Goal: Contribute content: Contribute content

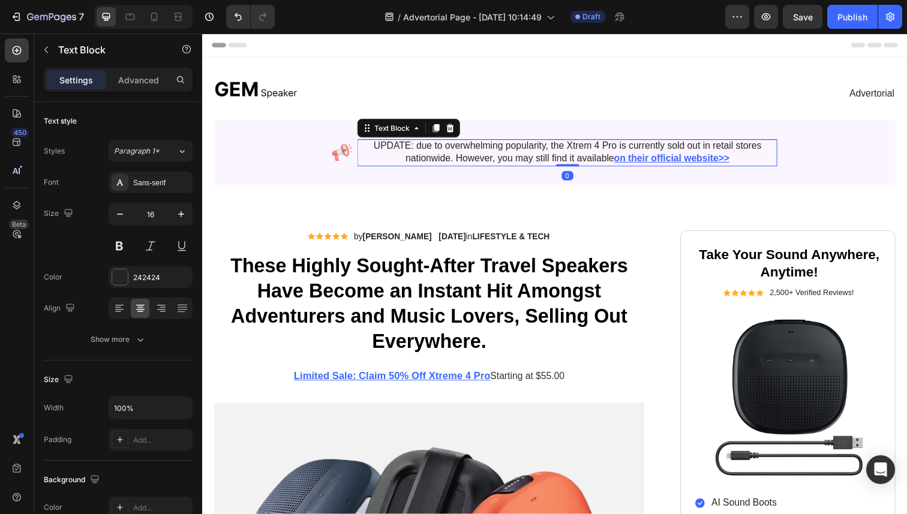
click at [464, 157] on p "UPDATE: due to overwhelming popularity, the Xtrem 4 Pro is currently sold out i…" at bounding box center [575, 155] width 427 height 25
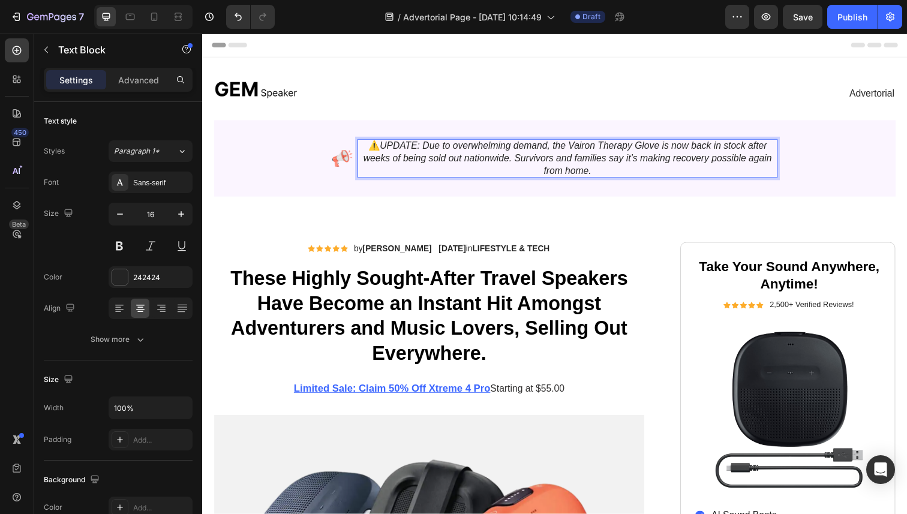
click at [604, 146] on icon "UPDATE: Due to overwhelming demand, the Vairon Therapy Glove is now back in sto…" at bounding box center [575, 160] width 417 height 35
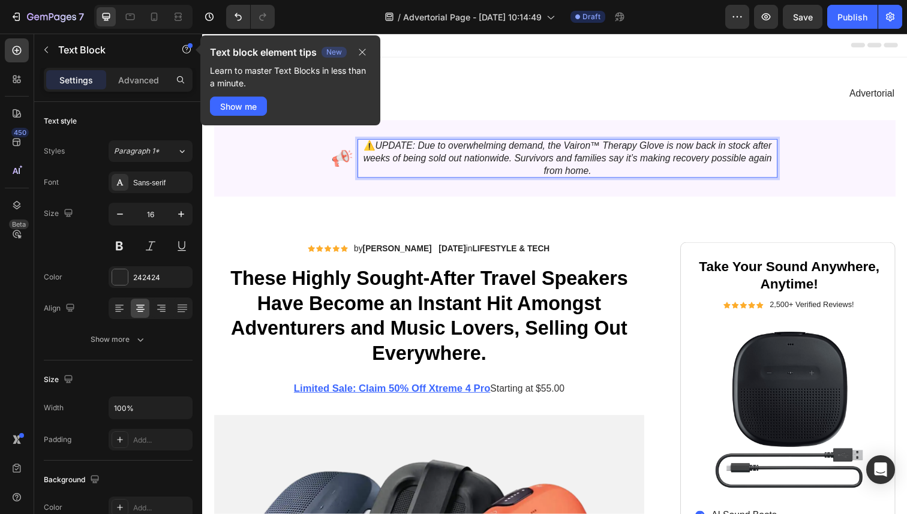
click at [655, 29] on div "7 / Advertorial Page - [DATE] 10:14:49 Draft Preview Save Publish" at bounding box center [453, 17] width 907 height 34
click at [362, 55] on icon "button" at bounding box center [363, 52] width 10 height 10
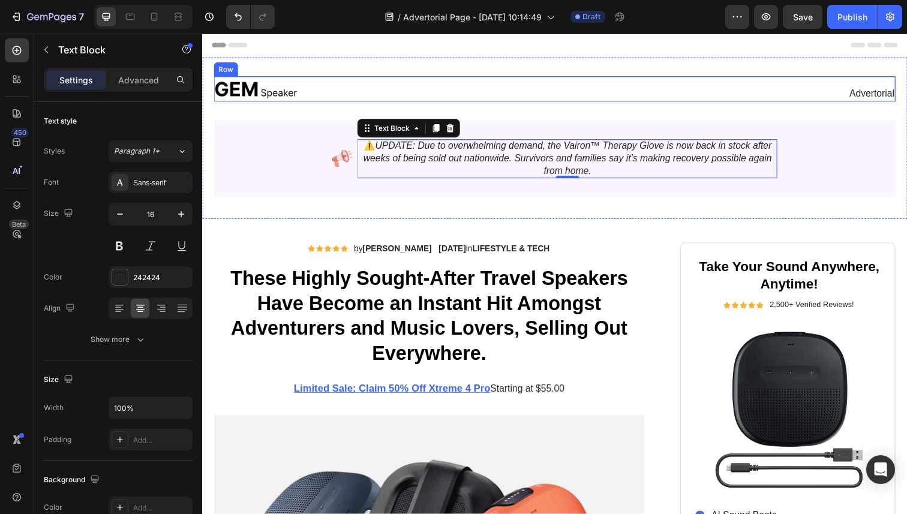
click at [566, 88] on div "Advertorial Text Block" at bounding box center [738, 90] width 346 height 26
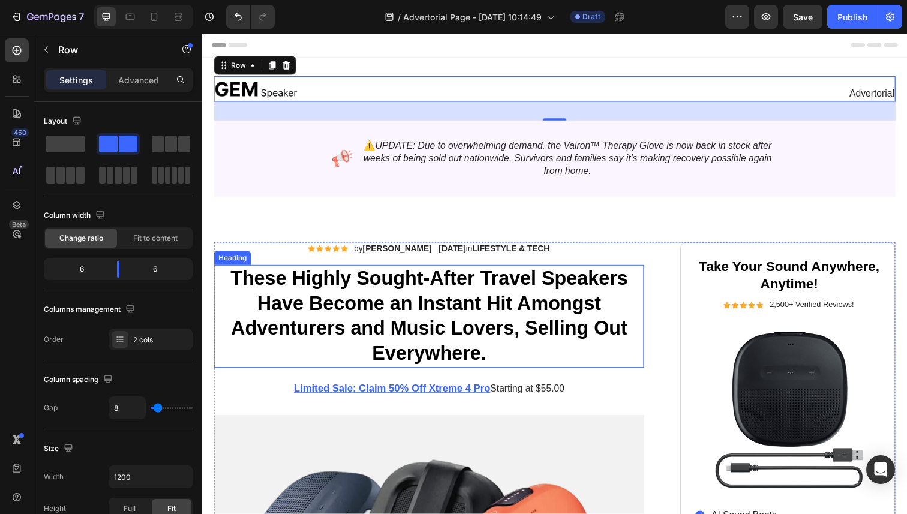
click at [473, 304] on h1 "These Highly Sought-After Travel Speakers Have Become an Instant Hit Amongst Ad…" at bounding box center [433, 323] width 439 height 106
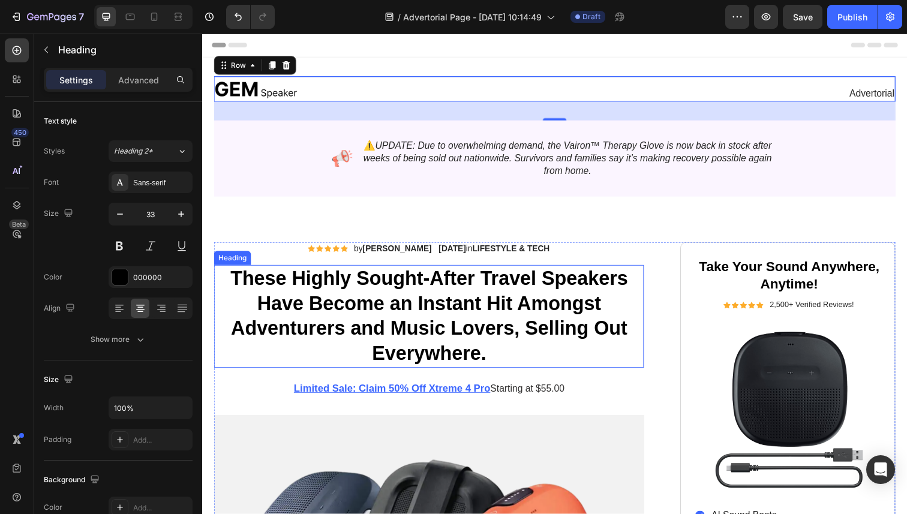
click at [473, 304] on h1 "These Highly Sought-After Travel Speakers Have Become an Instant Hit Amongst Ad…" at bounding box center [433, 323] width 439 height 106
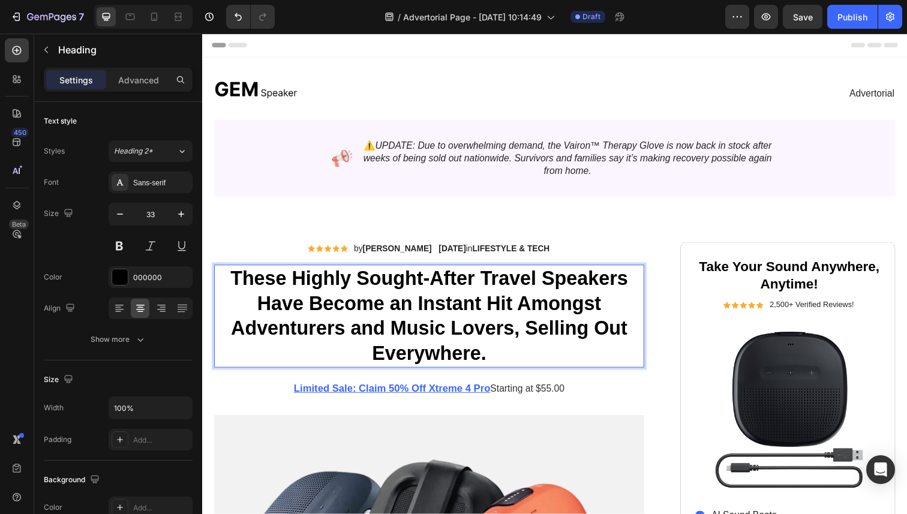
click at [522, 335] on p "These Highly Sought-After Travel Speakers Have Become an Instant Hit Amongst Ad…" at bounding box center [433, 322] width 437 height 103
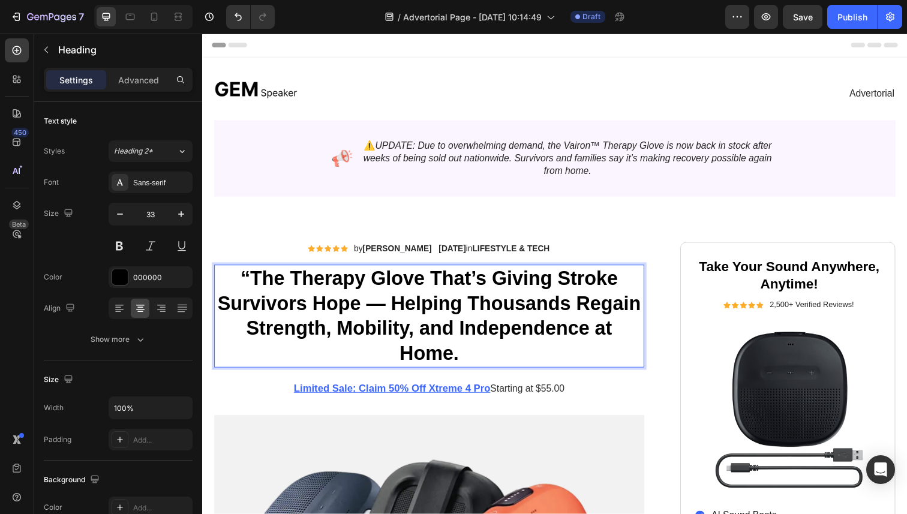
click at [259, 284] on p "“The Therapy Glove That’s Giving Stroke Survivors Hope — Helping Thousands Rega…" at bounding box center [433, 322] width 437 height 103
click at [671, 30] on div "7 / Advertorial Page - [DATE] 10:14:49 Draft Preview Publish" at bounding box center [453, 17] width 907 height 34
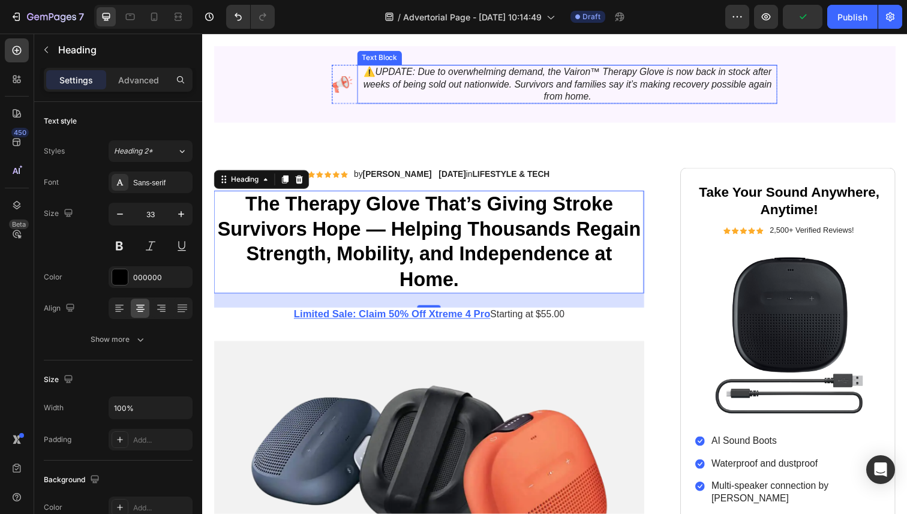
scroll to position [77, 0]
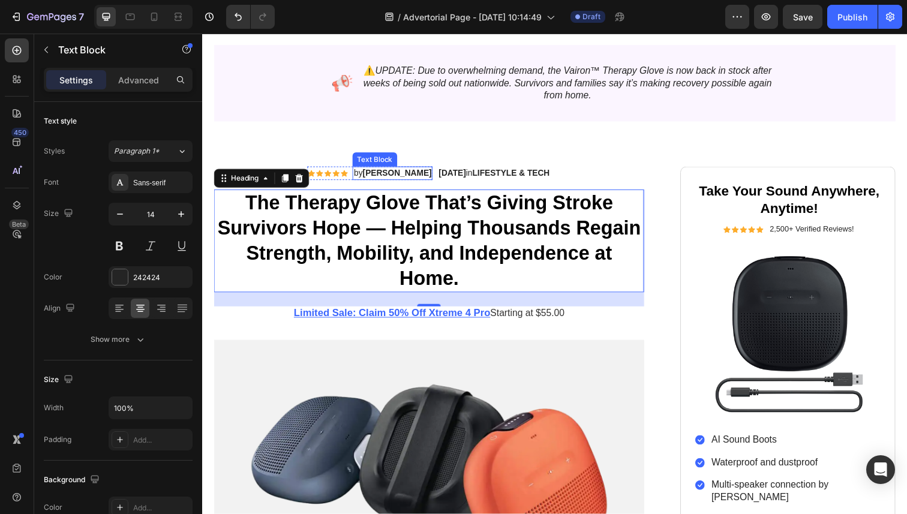
click at [389, 181] on strong "[PERSON_NAME]" at bounding box center [401, 177] width 70 height 10
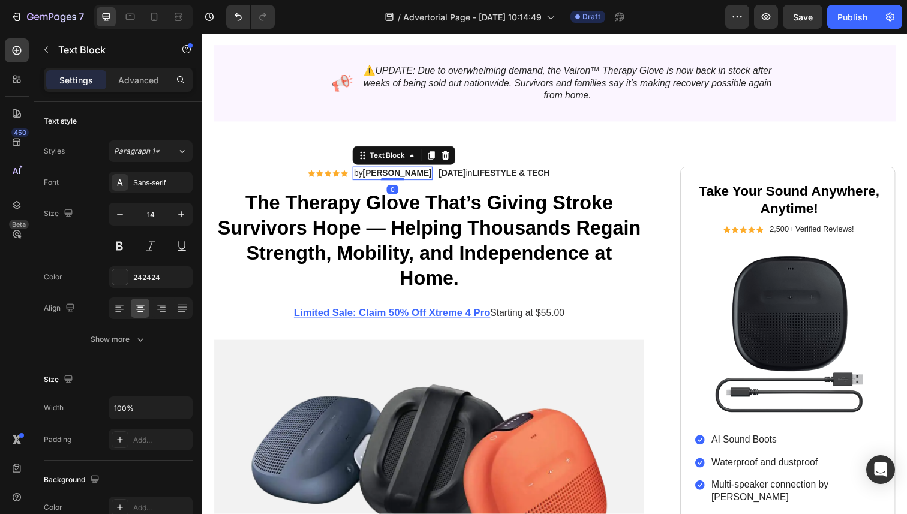
click at [394, 179] on strong "[PERSON_NAME]" at bounding box center [401, 177] width 70 height 10
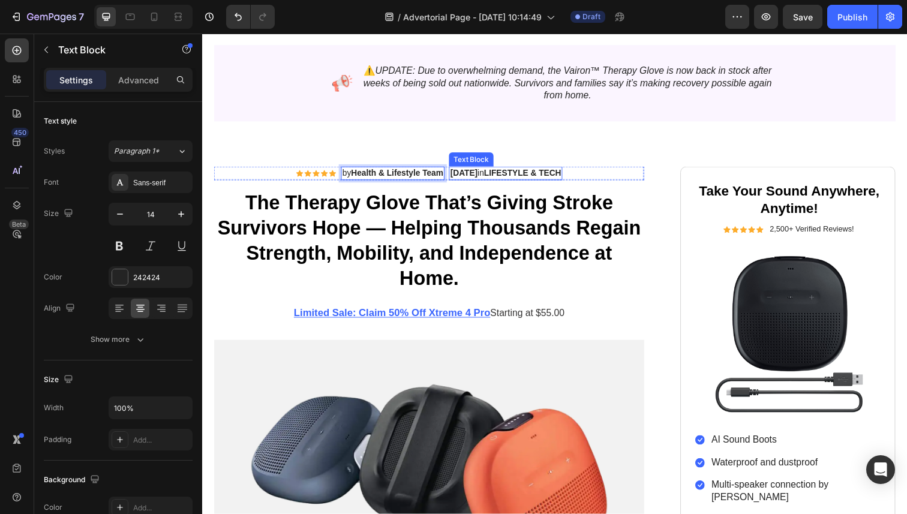
click at [462, 178] on strong "[DATE]" at bounding box center [469, 177] width 28 height 10
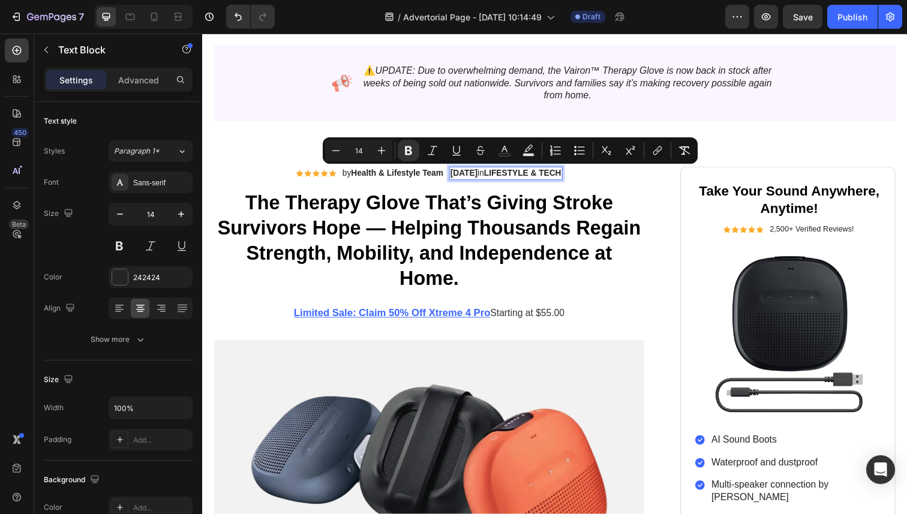
click at [497, 179] on p "[DATE] in LIFESTYLE & TECH" at bounding box center [511, 176] width 113 height 11
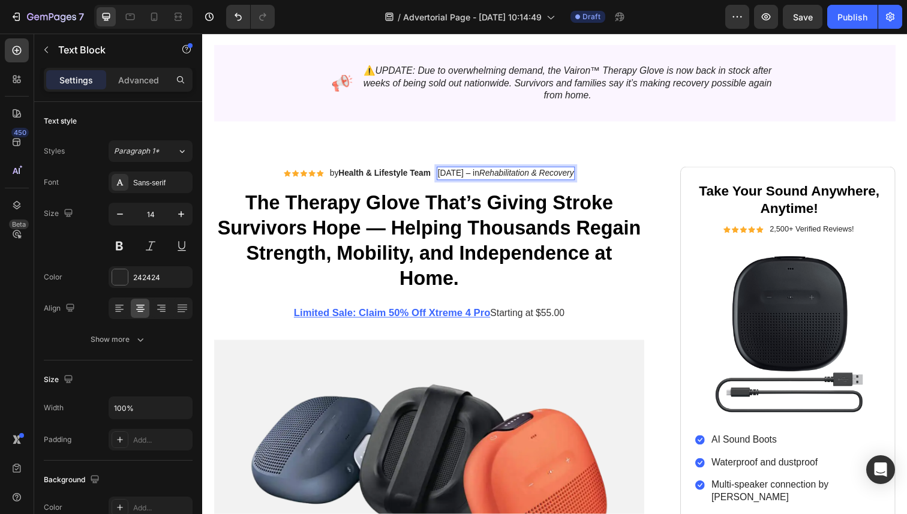
click at [443, 178] on p "[DATE] – in Rehabilitation & Recovery" at bounding box center [512, 176] width 139 height 11
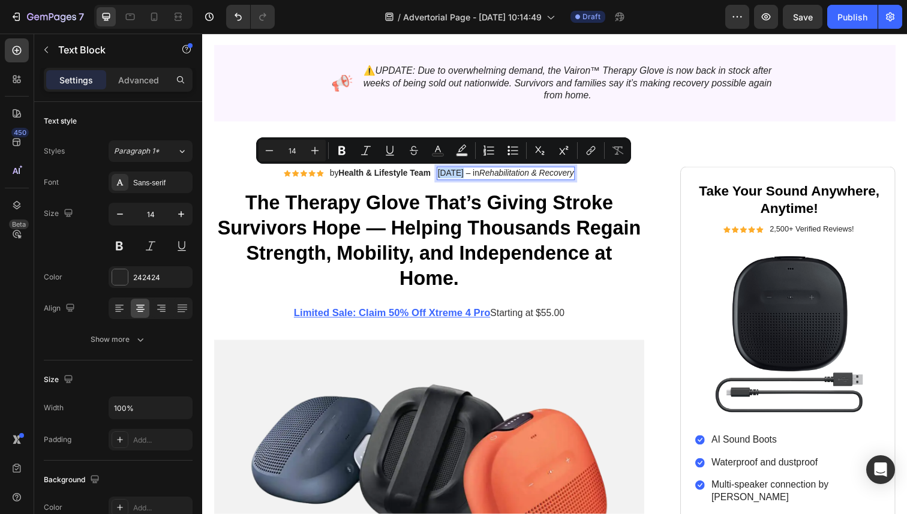
click at [480, 173] on p "[DATE] – in Rehabilitation & Recovery" at bounding box center [512, 176] width 139 height 11
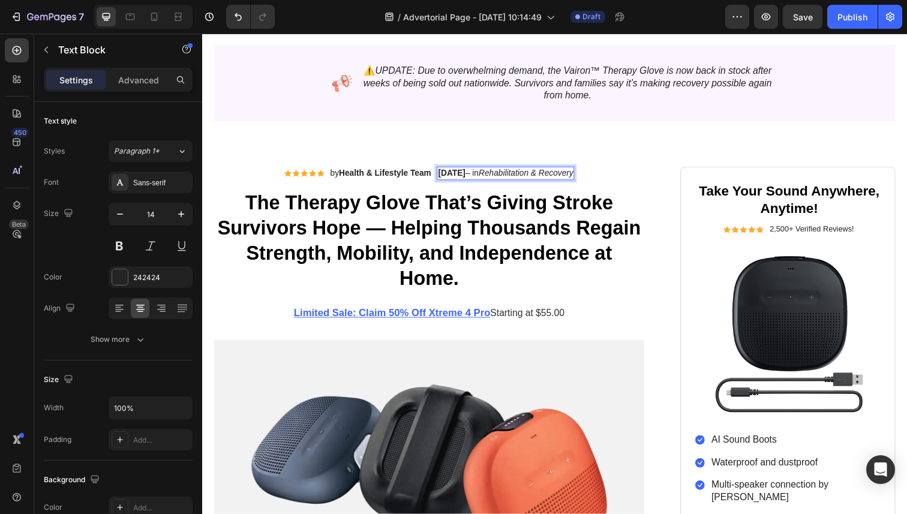
click at [514, 173] on icon "Rehabilitation & Recovery" at bounding box center [532, 177] width 97 height 10
click at [513, 173] on icon "Rehabilitation & Recovery" at bounding box center [532, 177] width 97 height 10
click at [560, 172] on icon "Rehabilitation & Recovery" at bounding box center [532, 177] width 97 height 10
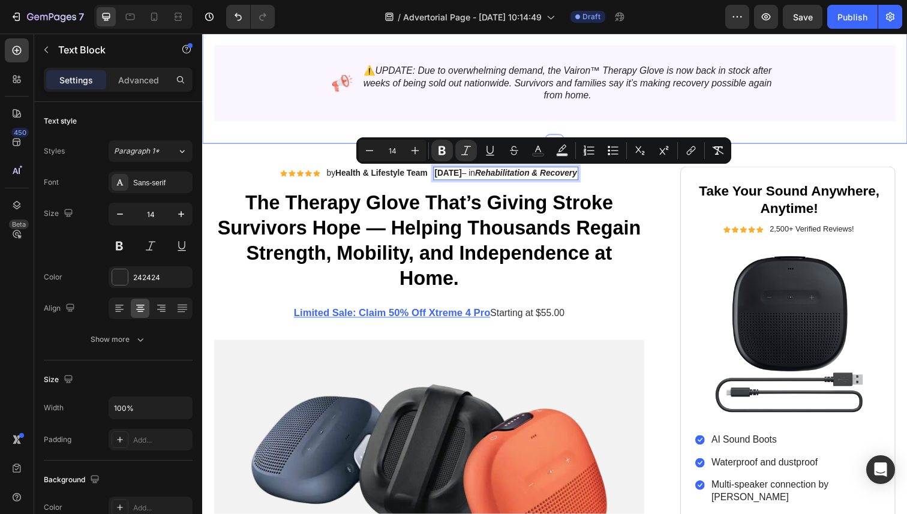
click at [688, 26] on div "/ Advertorial Page - [DATE] 10:14:49 Draft" at bounding box center [504, 17] width 441 height 24
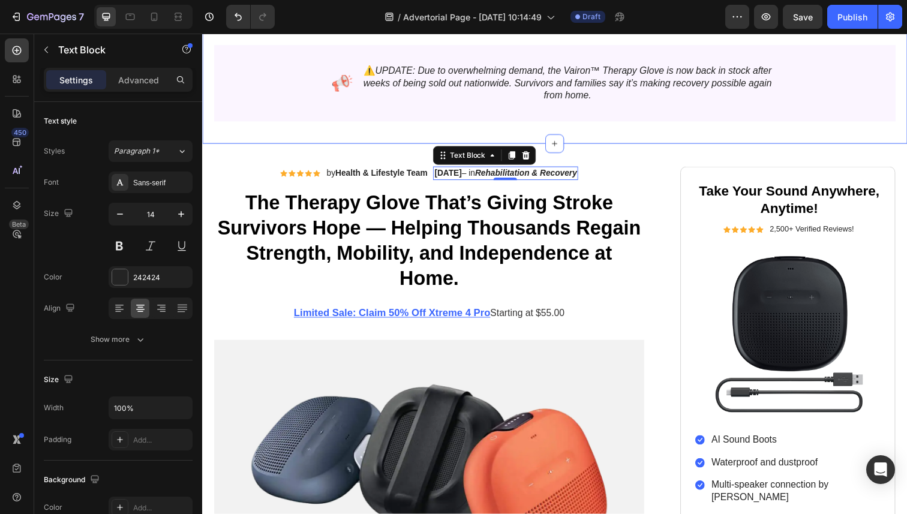
click at [670, 145] on div "Image Advertorial Text Block Row Image ⚠️ UPDATE: Due to overwhelming demand, t…" at bounding box center [562, 63] width 720 height 165
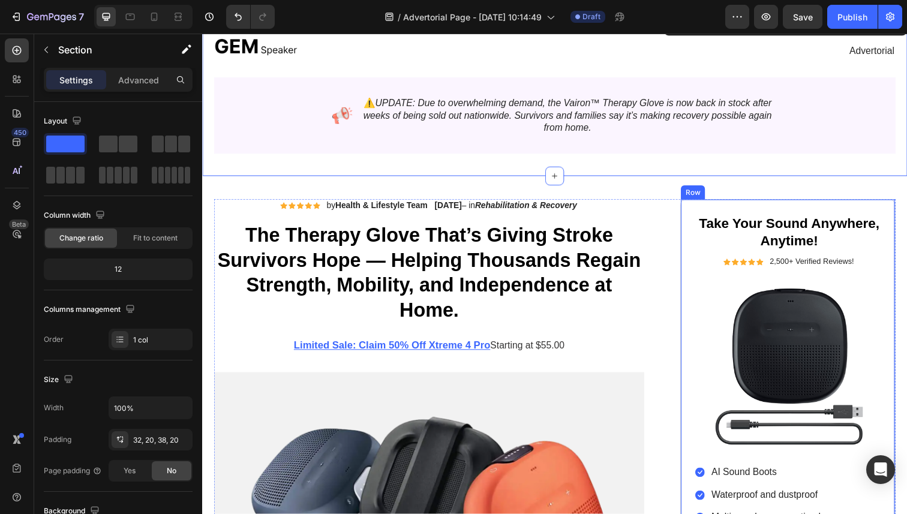
scroll to position [0, 0]
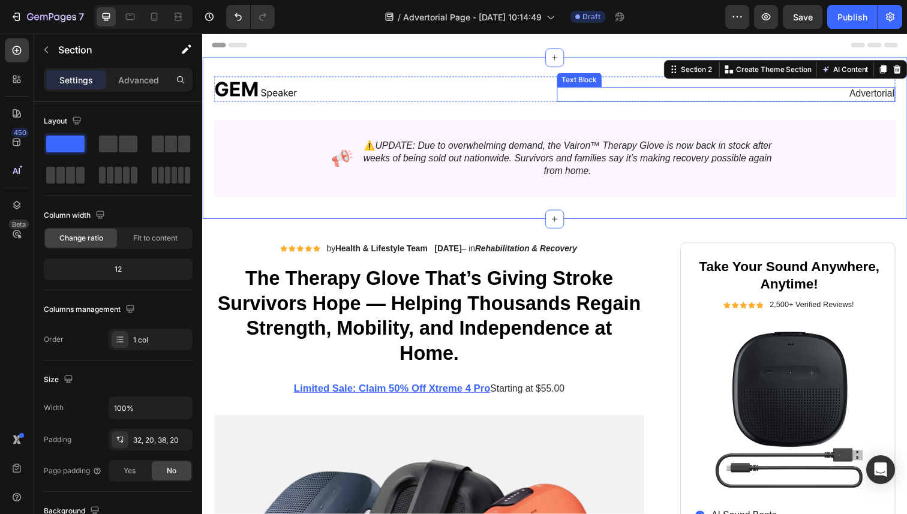
click at [886, 95] on p "Advertorial" at bounding box center [737, 95] width 343 height 13
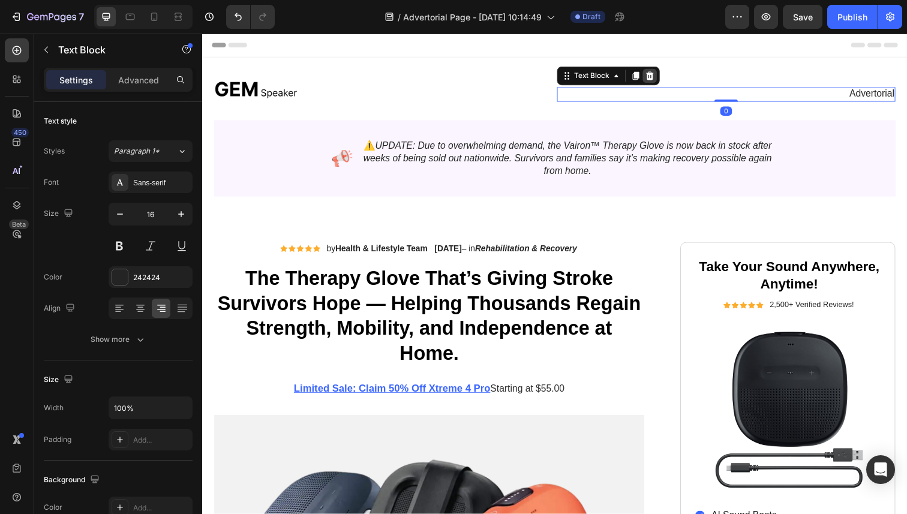
click at [658, 80] on icon at bounding box center [660, 77] width 8 height 8
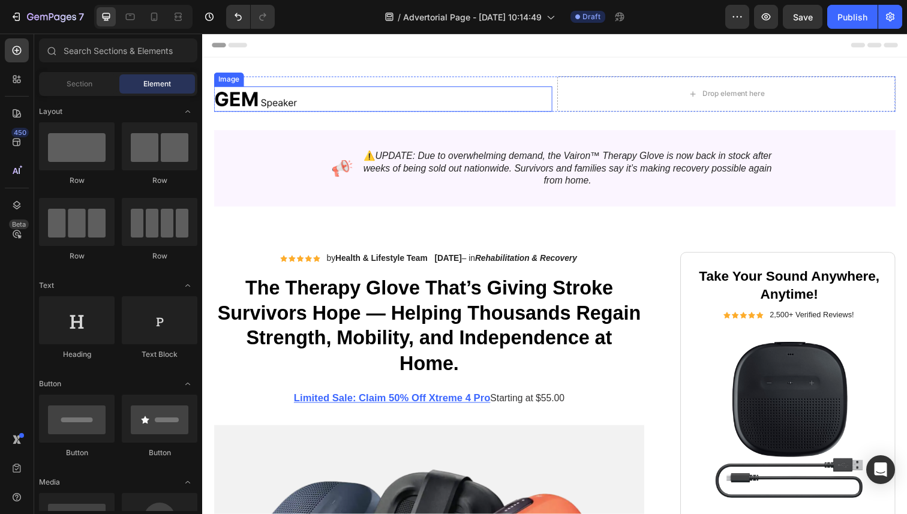
click at [437, 109] on div at bounding box center [387, 101] width 346 height 26
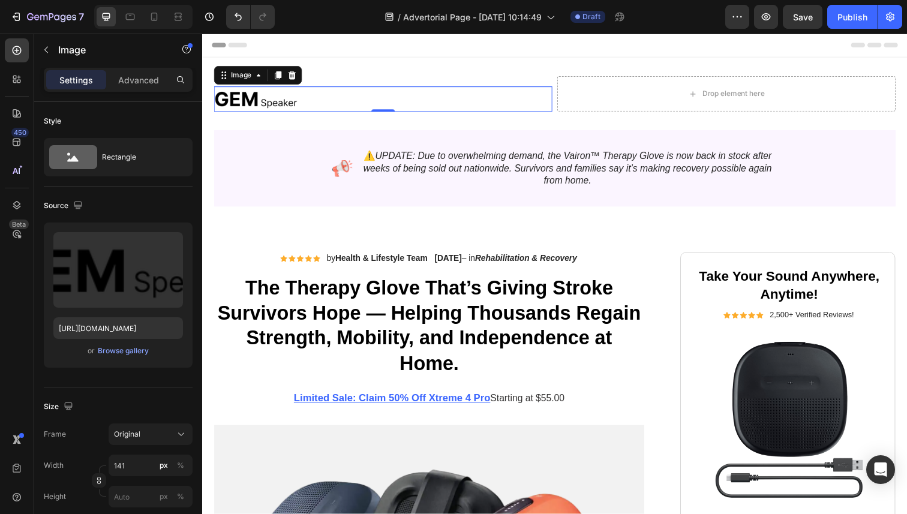
click at [433, 101] on div at bounding box center [387, 101] width 346 height 26
click at [278, 98] on img at bounding box center [256, 101] width 85 height 26
click at [245, 101] on img at bounding box center [256, 101] width 85 height 26
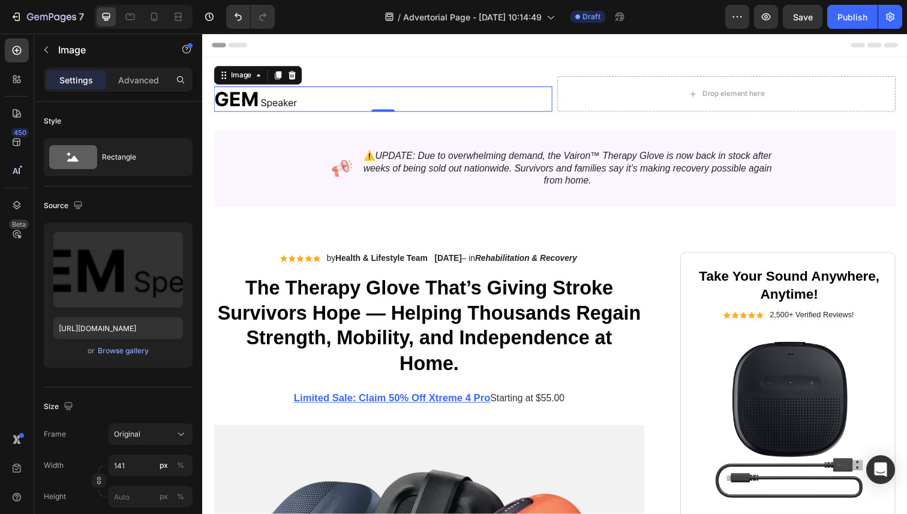
click at [245, 101] on img at bounding box center [256, 101] width 85 height 26
click at [412, 125] on div "Image 0 Drop element here Row Image ⚠️ UPDATE: Due to overwhelming demand, the …" at bounding box center [562, 143] width 696 height 133
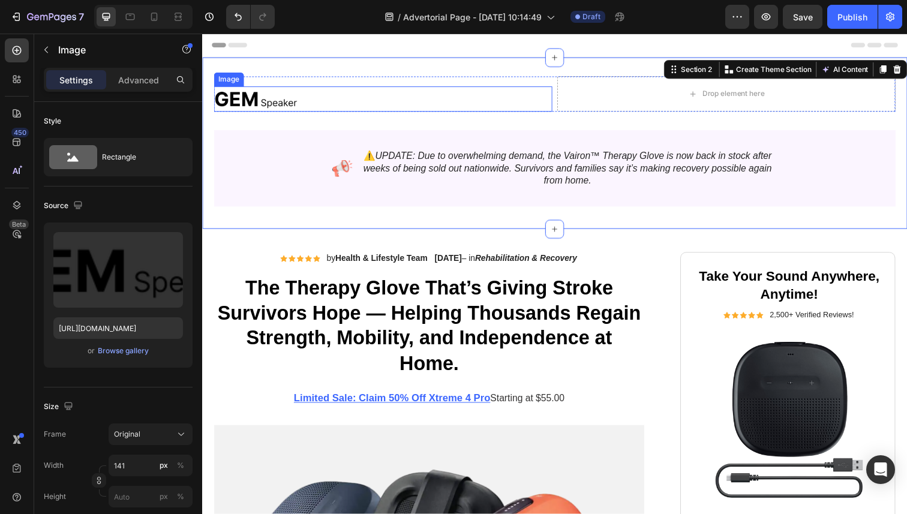
click at [275, 97] on img at bounding box center [256, 101] width 85 height 26
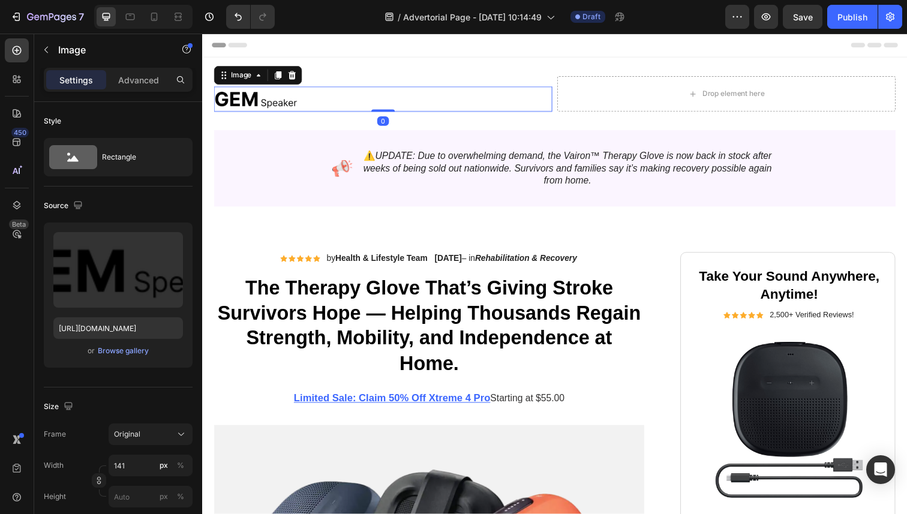
click at [275, 97] on img at bounding box center [256, 101] width 85 height 26
click at [243, 76] on div "Image" at bounding box center [242, 76] width 26 height 11
click at [296, 102] on img at bounding box center [256, 101] width 85 height 26
click at [223, 75] on icon at bounding box center [225, 76] width 10 height 10
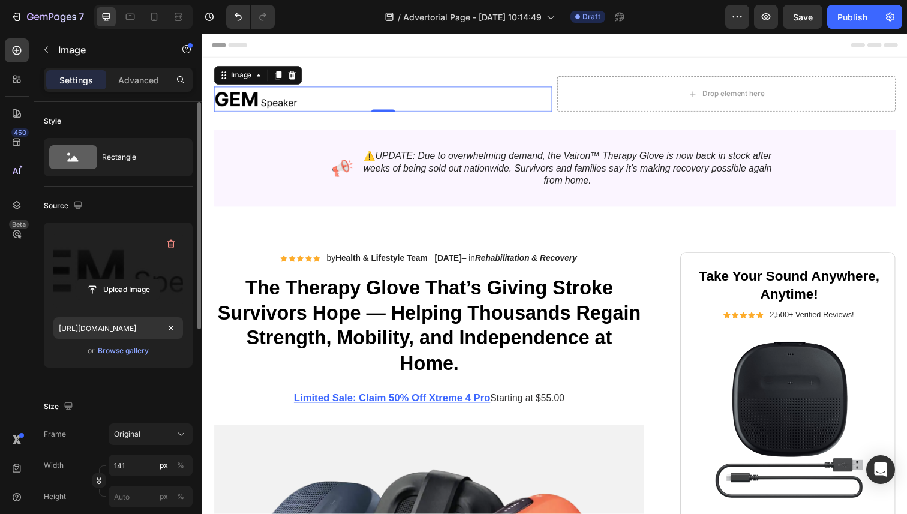
click at [119, 275] on label at bounding box center [118, 270] width 130 height 76
click at [119, 280] on input "file" at bounding box center [118, 290] width 83 height 20
click at [101, 296] on input "file" at bounding box center [118, 290] width 83 height 20
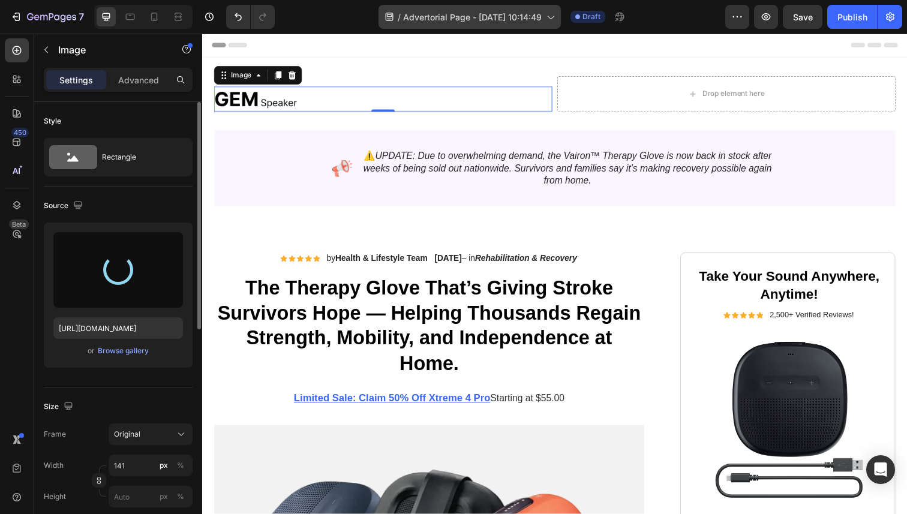
type input "[URL][DOMAIN_NAME]"
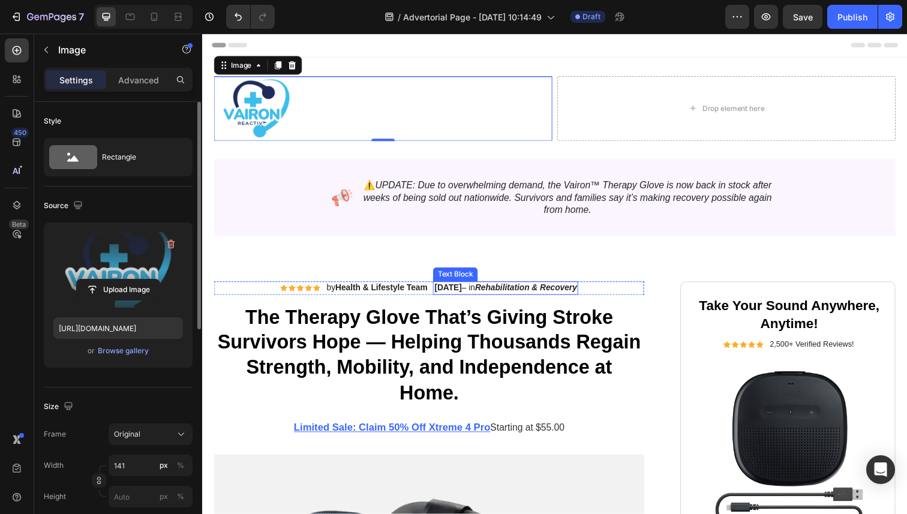
scroll to position [25, 0]
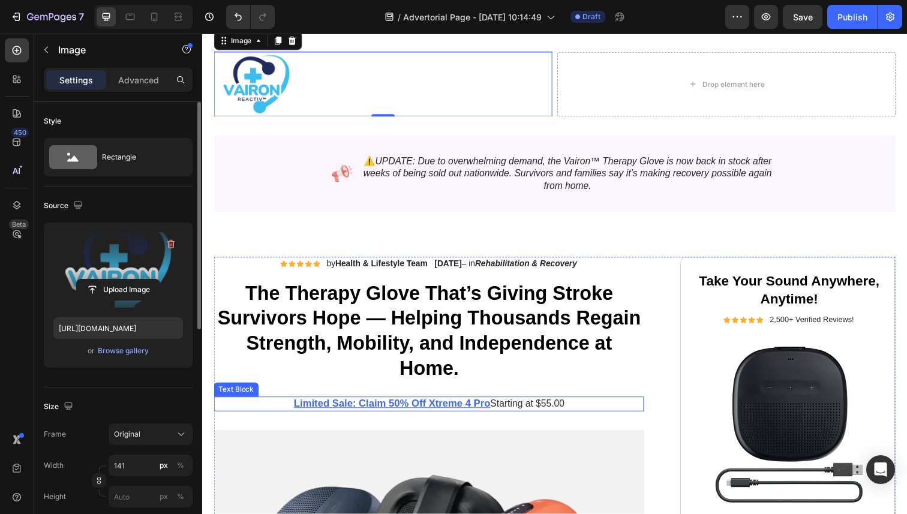
click at [509, 408] on p "Limited Sale: Claim 50% Off Xtreme 4 Pro Starting at $55.00" at bounding box center [433, 412] width 437 height 13
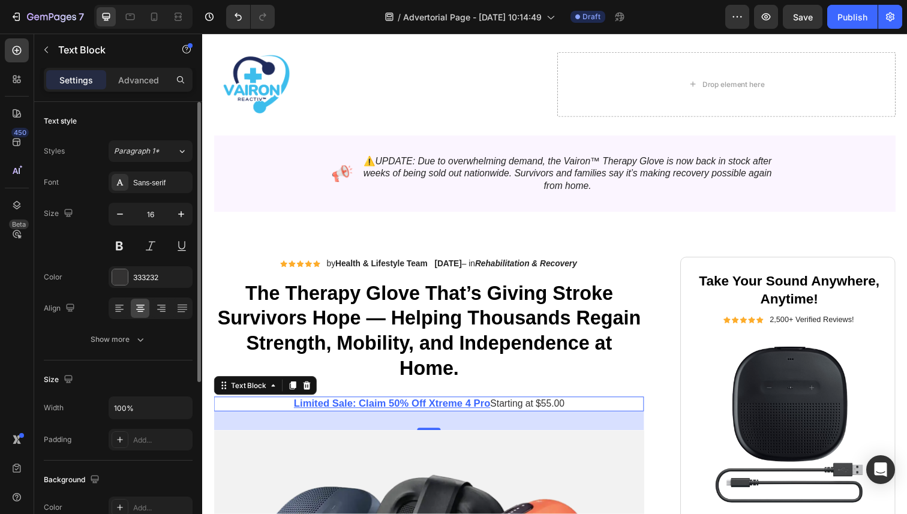
click at [557, 414] on p "Limited Sale: Claim 50% Off Xtreme 4 Pro Starting at $55.00" at bounding box center [433, 412] width 437 height 13
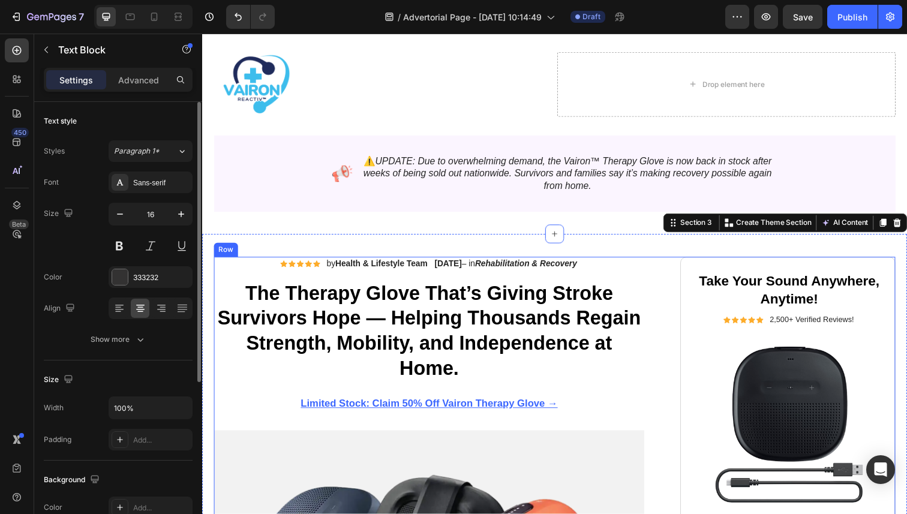
click at [580, 415] on p "Limited Stock: Claim 50% Off Vairon Therapy Glove →" at bounding box center [433, 412] width 437 height 13
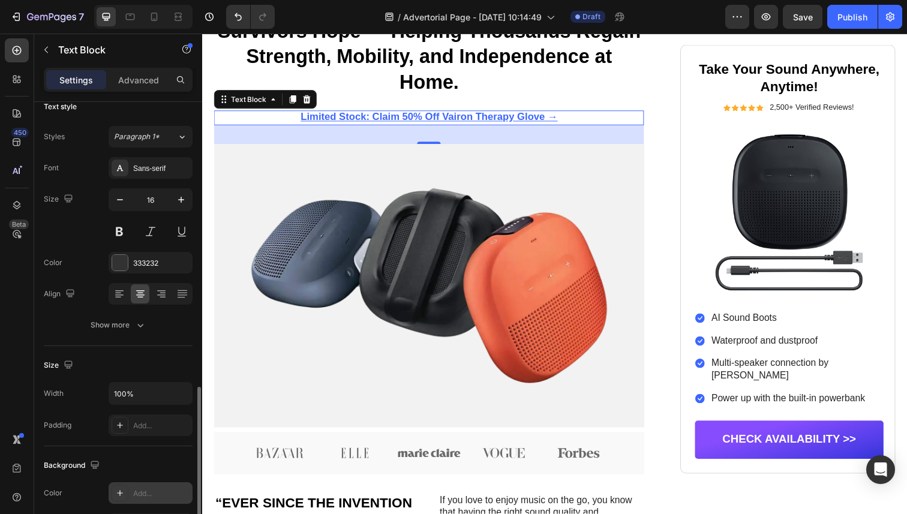
scroll to position [0, 0]
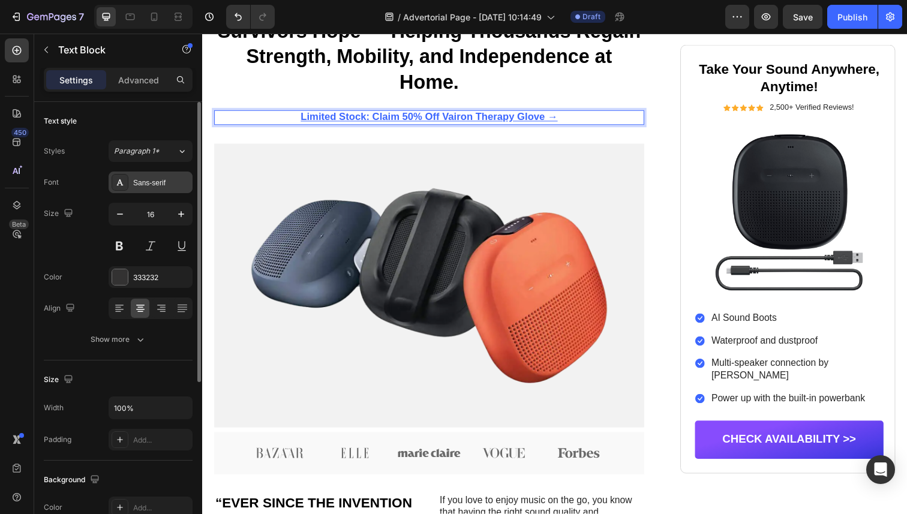
click at [154, 188] on div "Sans-serif" at bounding box center [151, 183] width 84 height 22
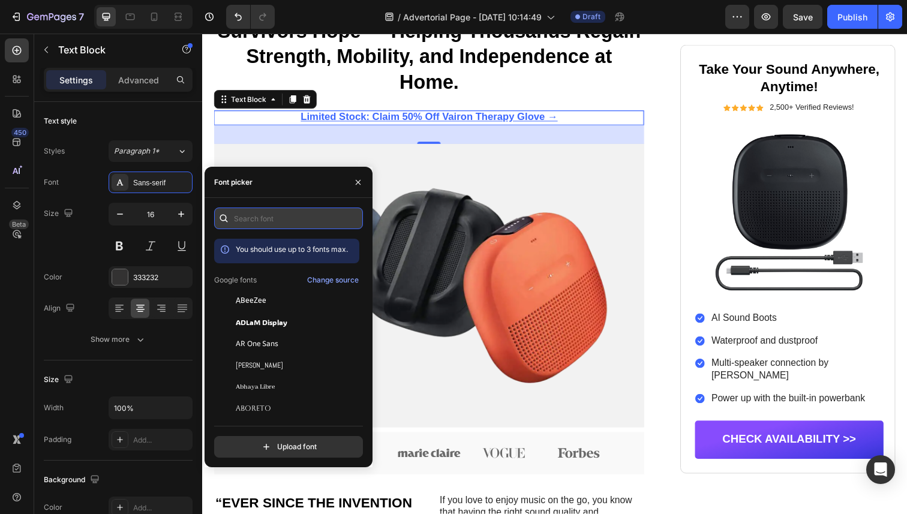
click at [247, 213] on input "text" at bounding box center [288, 219] width 149 height 22
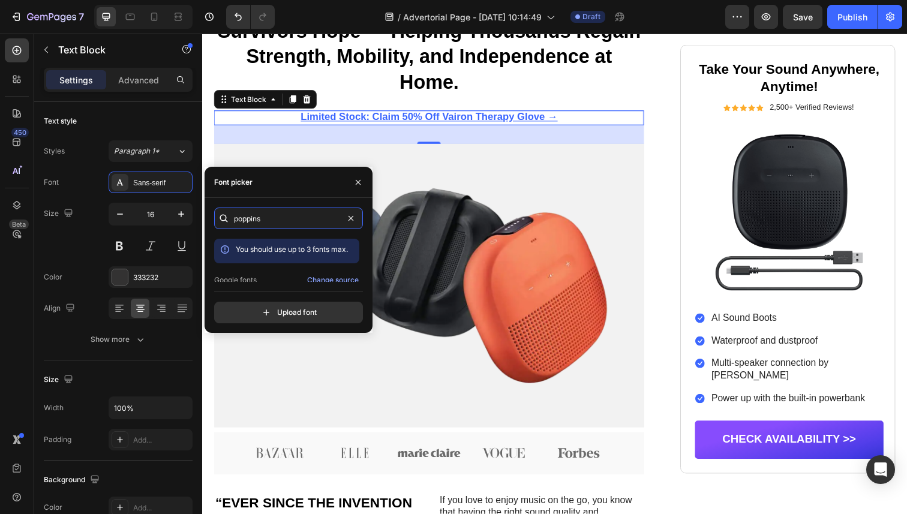
scroll to position [29, 0]
type input "poppins"
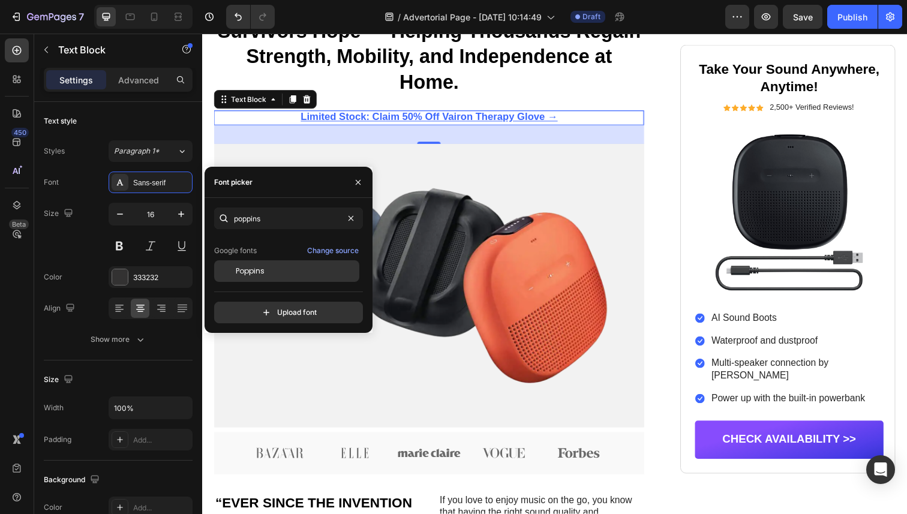
click at [288, 269] on div "Poppins" at bounding box center [296, 271] width 121 height 11
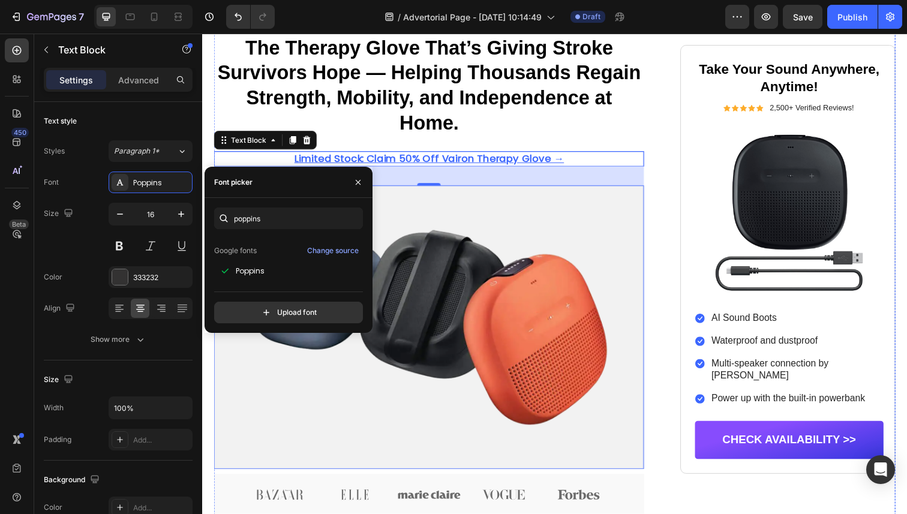
scroll to position [176, 0]
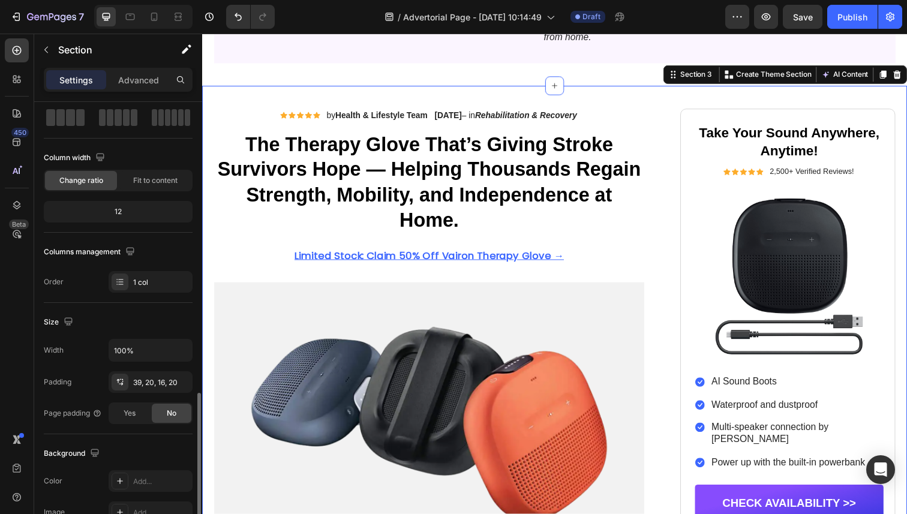
scroll to position [0, 0]
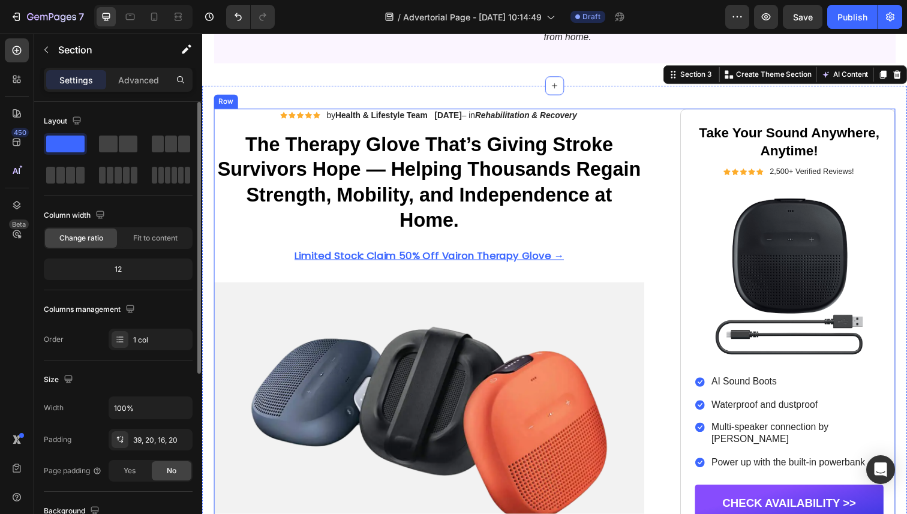
click at [412, 169] on p "The Therapy Glove That’s Giving Stroke Survivors Hope — Helping Thousands Regai…" at bounding box center [433, 186] width 437 height 103
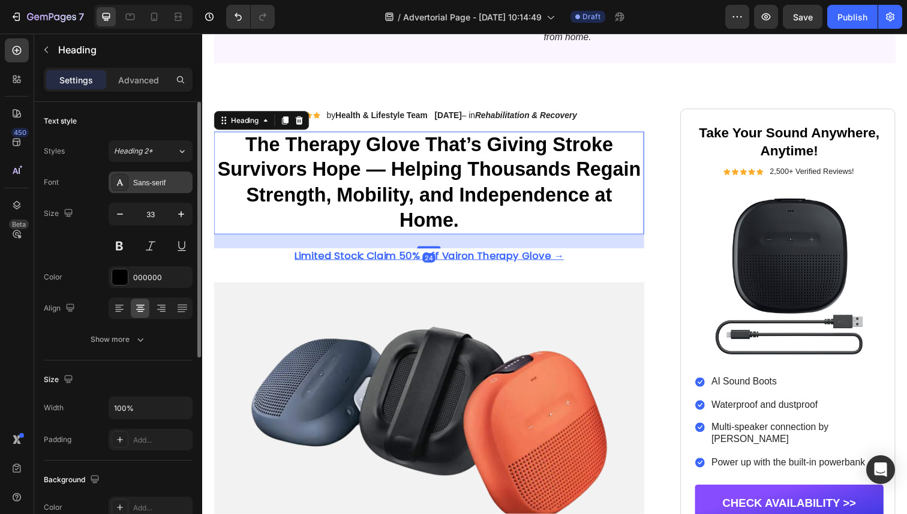
click at [143, 179] on div "Sans-serif" at bounding box center [161, 183] width 56 height 11
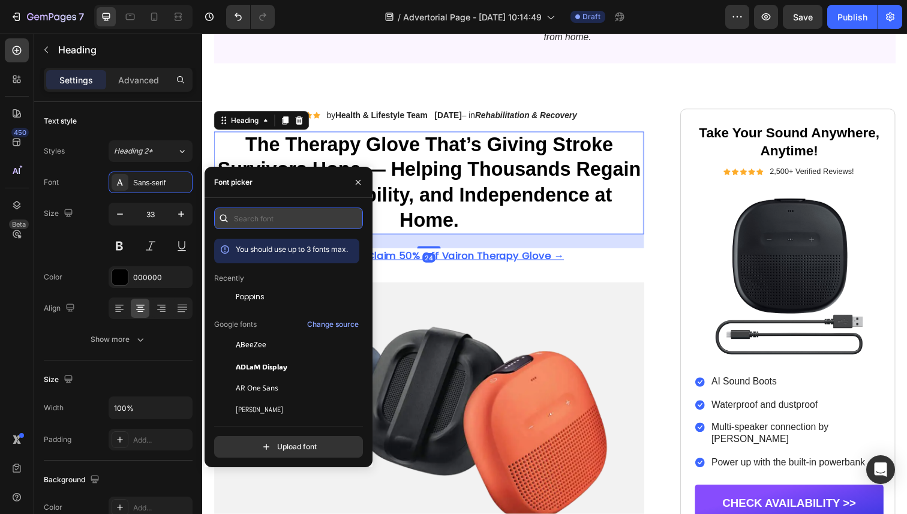
click at [282, 218] on input "text" at bounding box center [288, 219] width 149 height 22
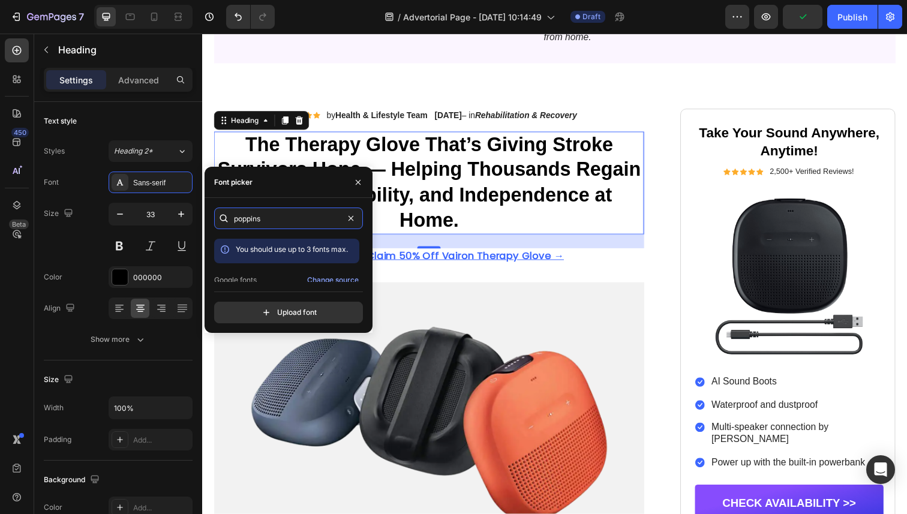
scroll to position [29, 0]
type input "poppins"
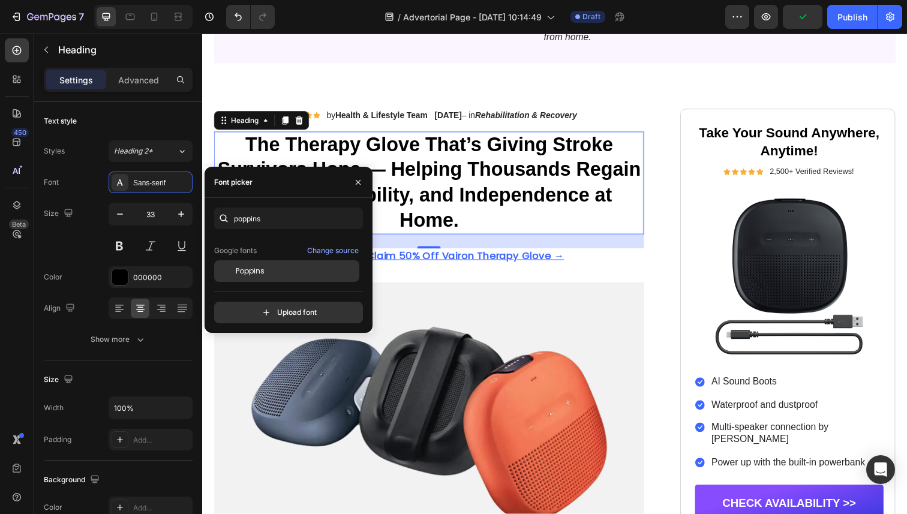
click at [276, 278] on div "Poppins" at bounding box center [286, 271] width 145 height 22
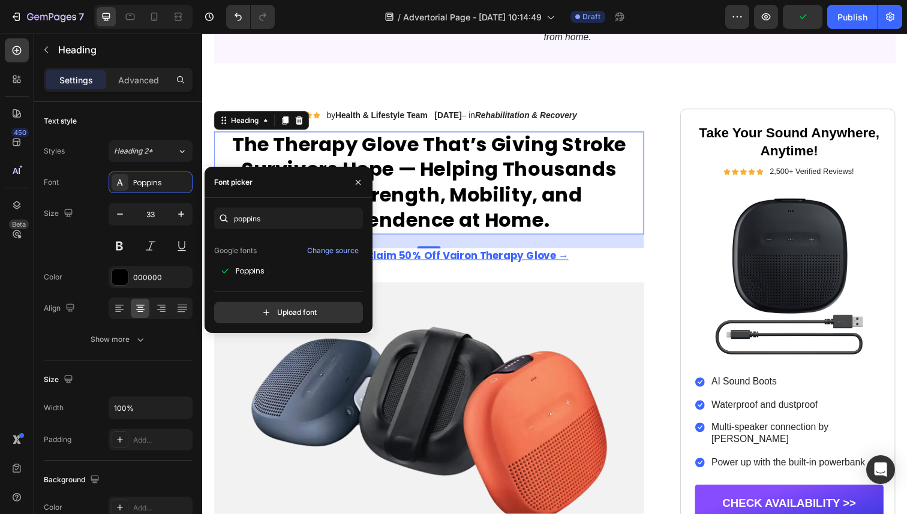
click at [502, 121] on strong "Rehabilitation & Recovery" at bounding box center [533, 117] width 104 height 10
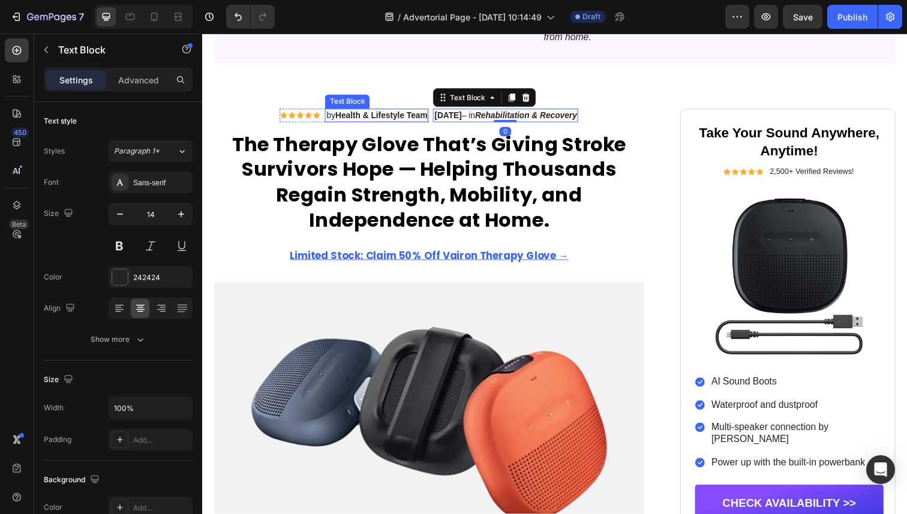
click at [339, 115] on strong "Health & Lifestyle Team" at bounding box center [385, 117] width 94 height 10
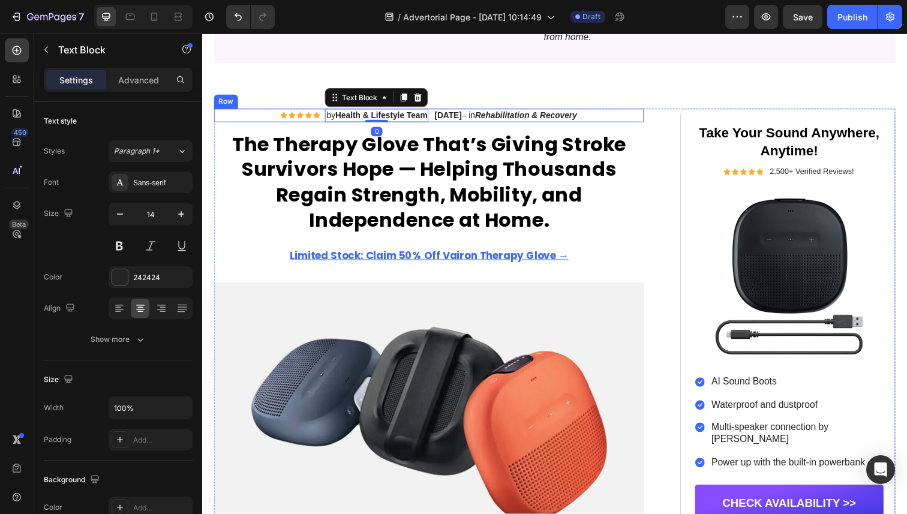
click at [457, 120] on strong "[DATE]" at bounding box center [453, 117] width 28 height 10
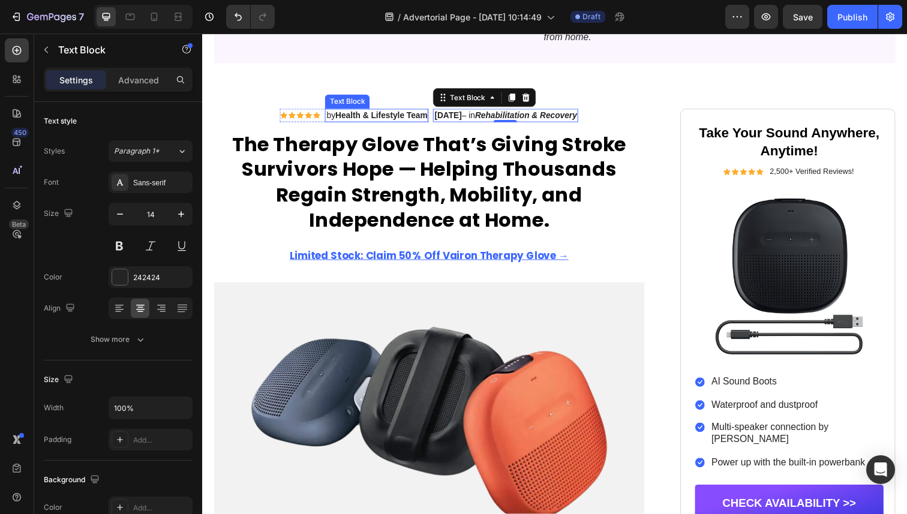
click at [356, 119] on strong "Health & Lifestyle Team" at bounding box center [385, 117] width 94 height 10
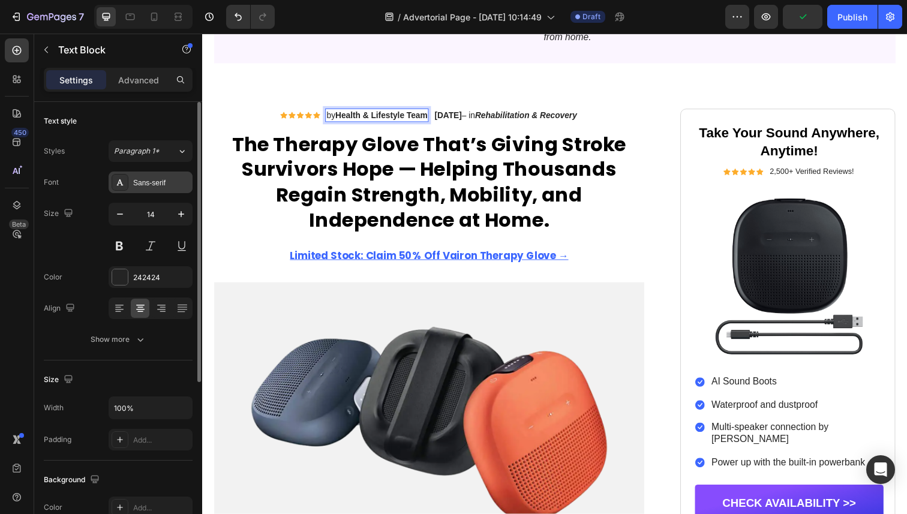
click at [175, 175] on div "Sans-serif" at bounding box center [151, 183] width 84 height 22
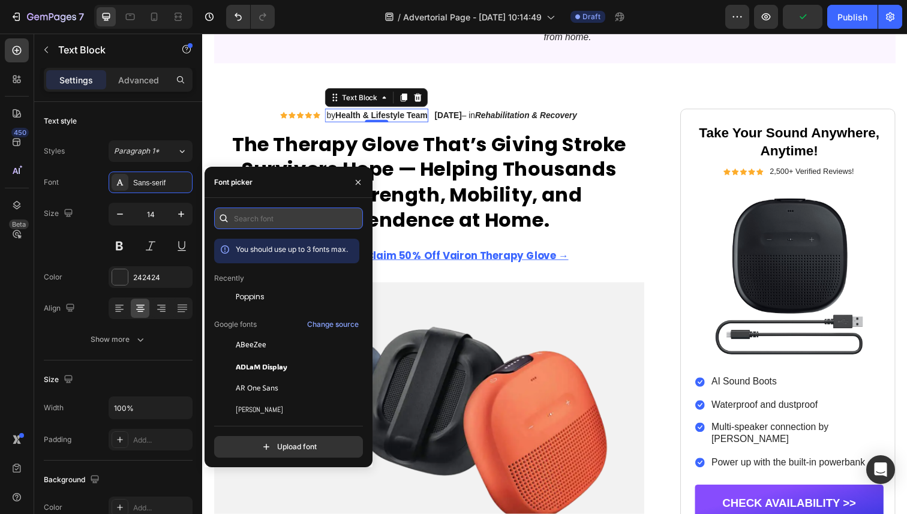
click at [264, 218] on input "text" at bounding box center [288, 219] width 149 height 22
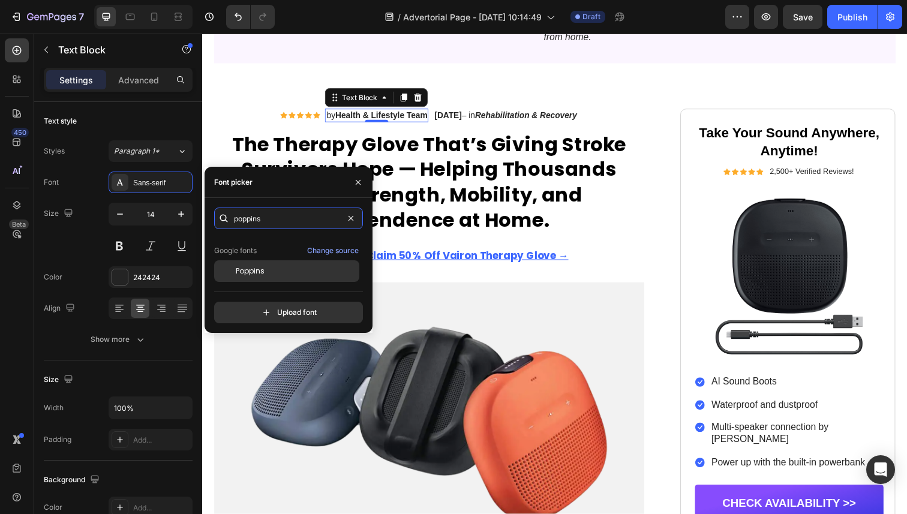
type input "poppins"
click at [272, 279] on div "Poppins" at bounding box center [286, 271] width 145 height 22
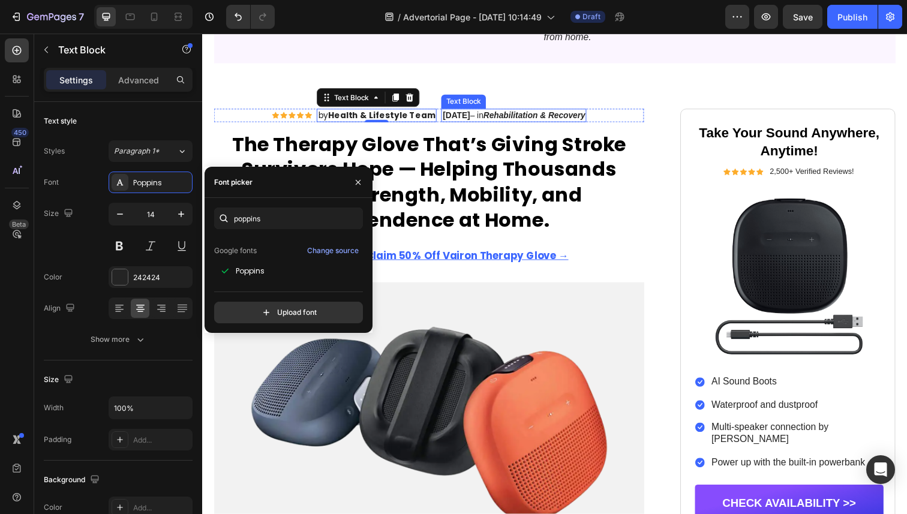
click at [530, 121] on strong "Rehabilitation & Recovery" at bounding box center [541, 117] width 104 height 10
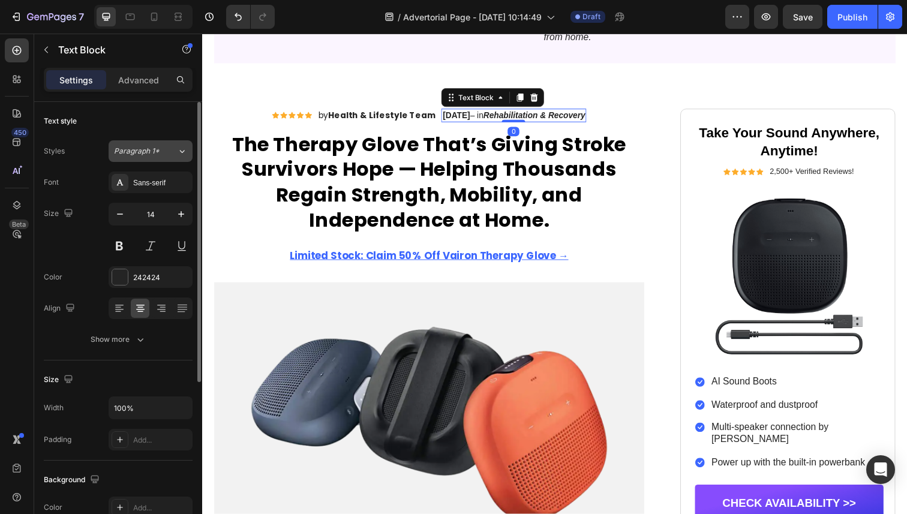
click at [145, 155] on span "Paragraph 1*" at bounding box center [137, 151] width 46 height 11
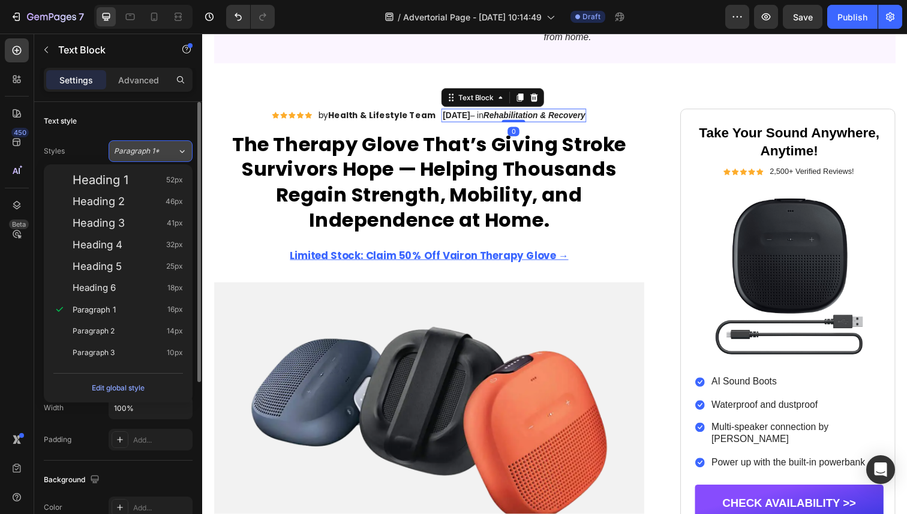
click at [145, 155] on span "Paragraph 1*" at bounding box center [137, 151] width 46 height 11
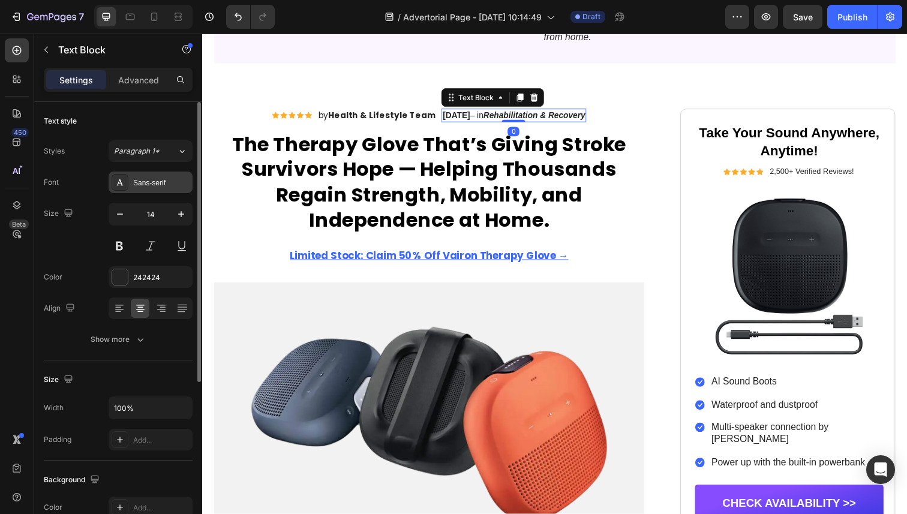
click at [149, 178] on div "Sans-serif" at bounding box center [161, 183] width 56 height 11
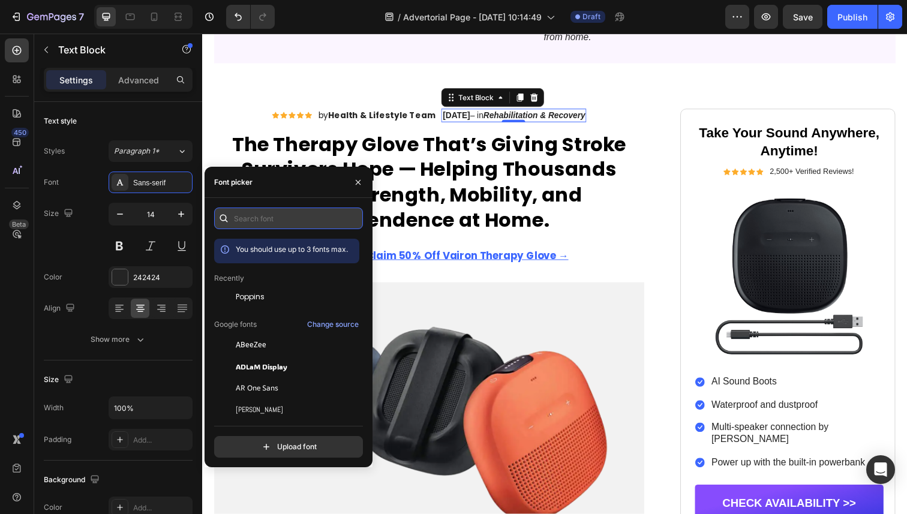
click at [243, 214] on input "text" at bounding box center [288, 219] width 149 height 22
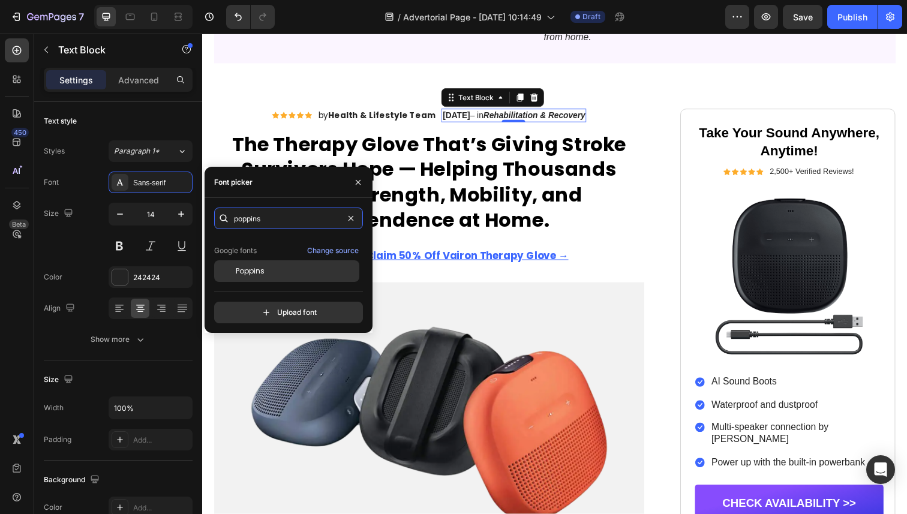
type input "poppins"
click at [255, 273] on span "Poppins" at bounding box center [250, 271] width 29 height 11
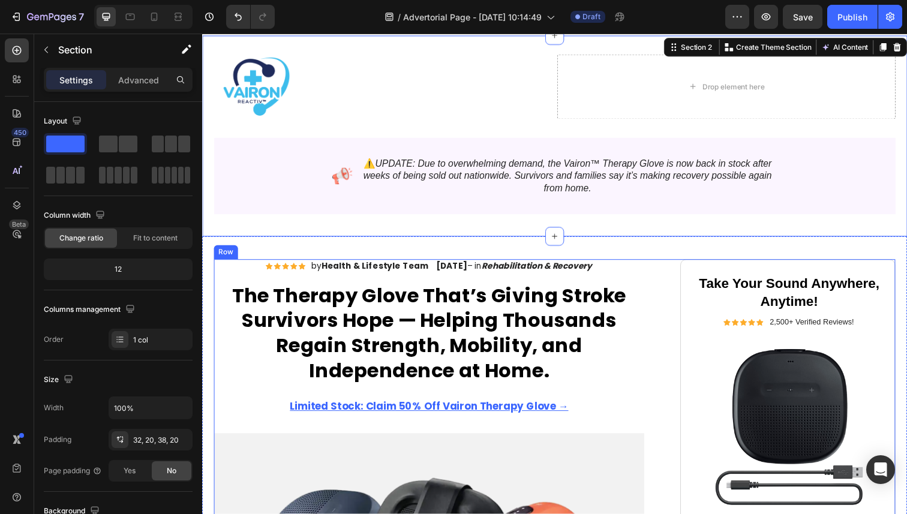
scroll to position [0, 0]
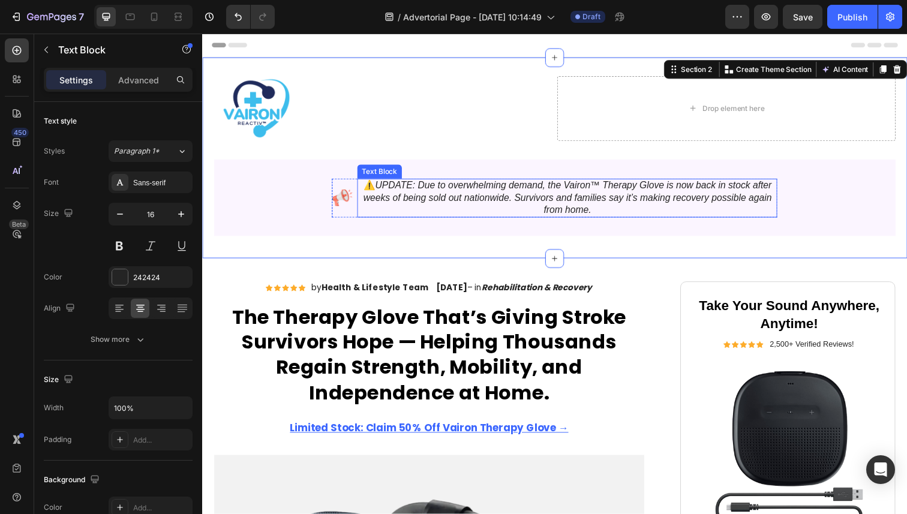
click at [622, 202] on icon "UPDATE: Due to overwhelming demand, the Vairon™ Therapy Glove is now back in st…" at bounding box center [575, 201] width 417 height 35
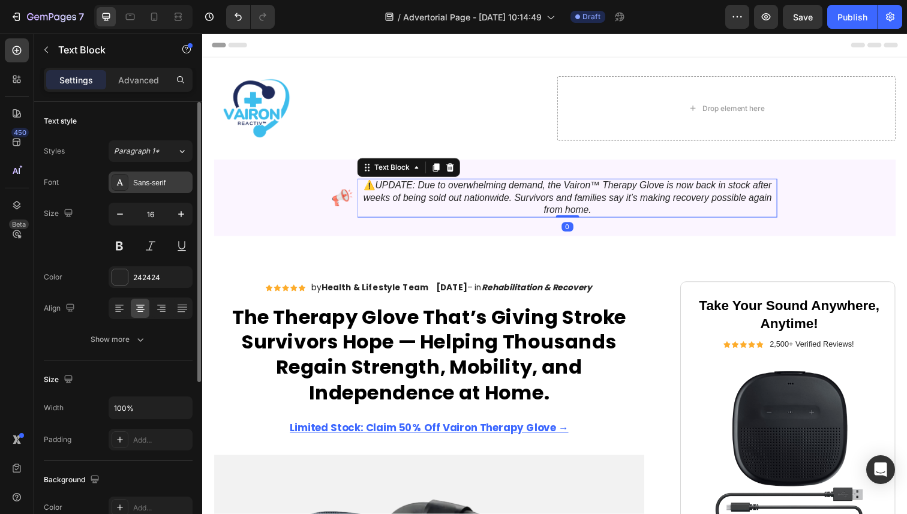
click at [155, 175] on div "Sans-serif" at bounding box center [151, 183] width 84 height 22
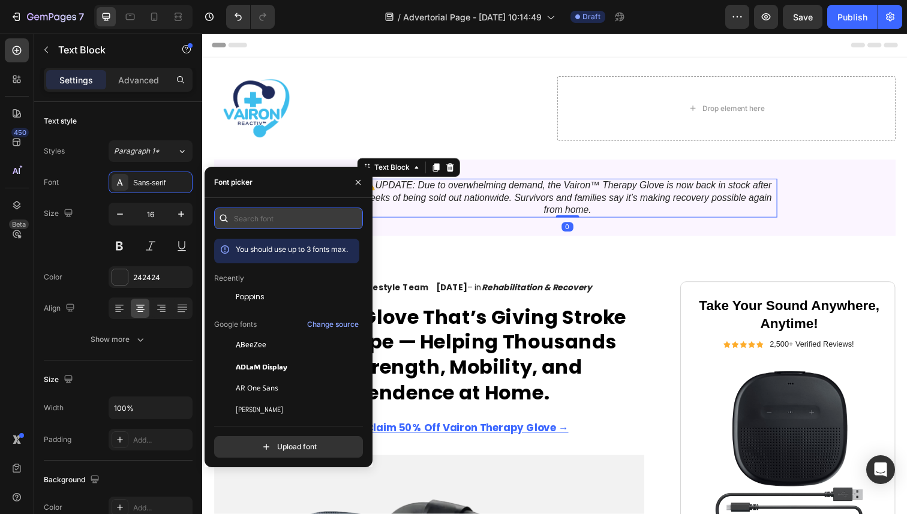
click at [247, 212] on input "text" at bounding box center [288, 219] width 149 height 22
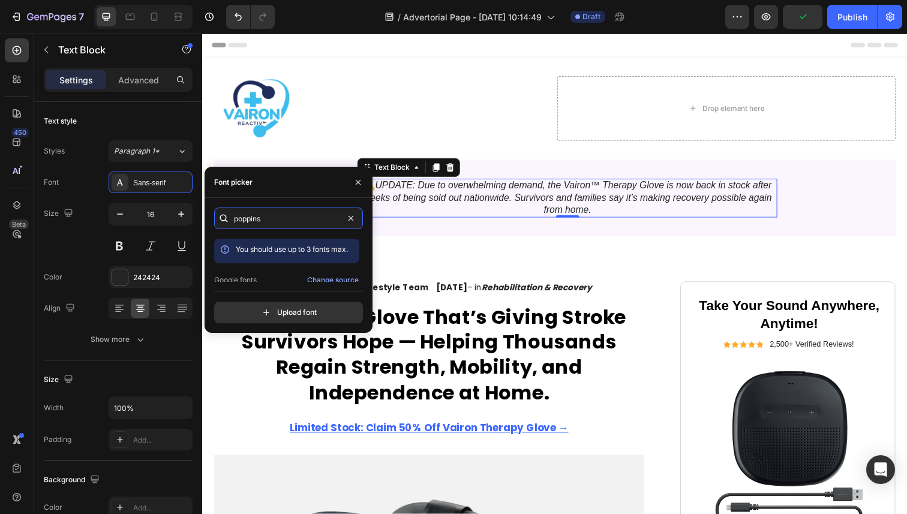
scroll to position [29, 0]
type input "poppins"
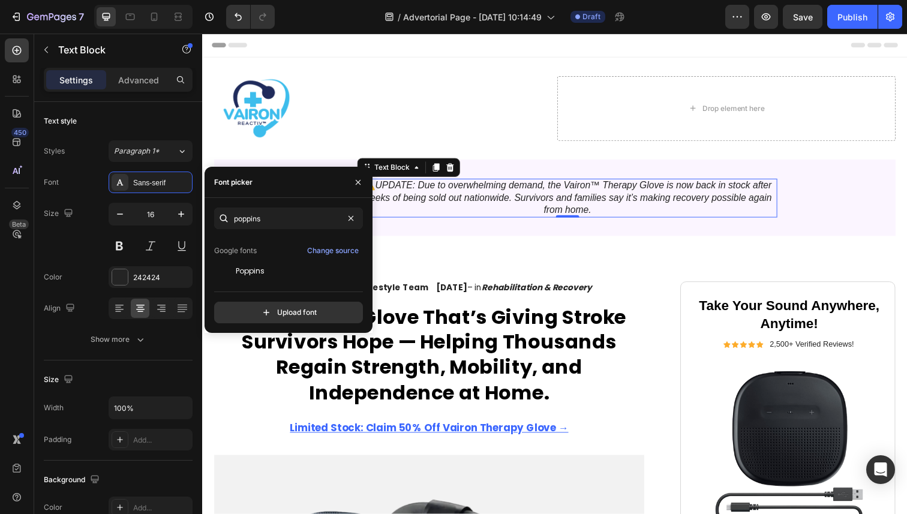
click at [266, 271] on div "Poppins" at bounding box center [296, 271] width 121 height 11
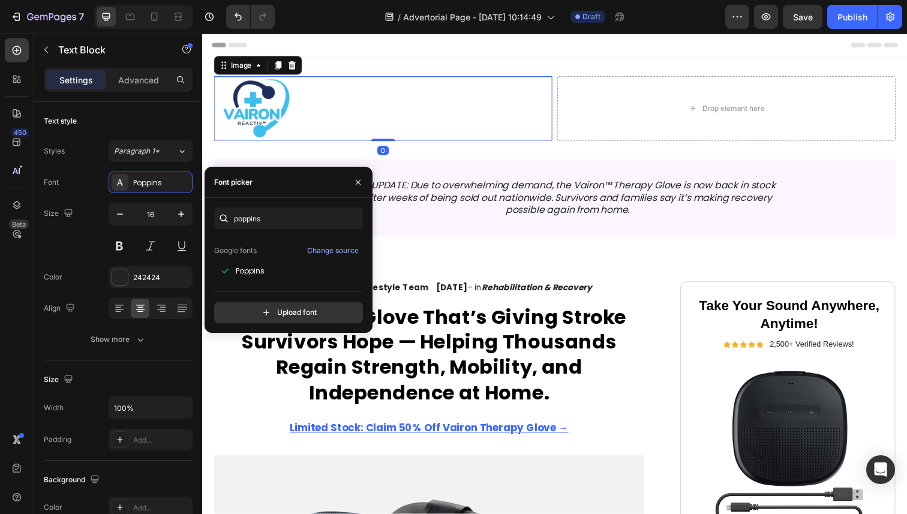
click at [513, 79] on div at bounding box center [387, 110] width 346 height 66
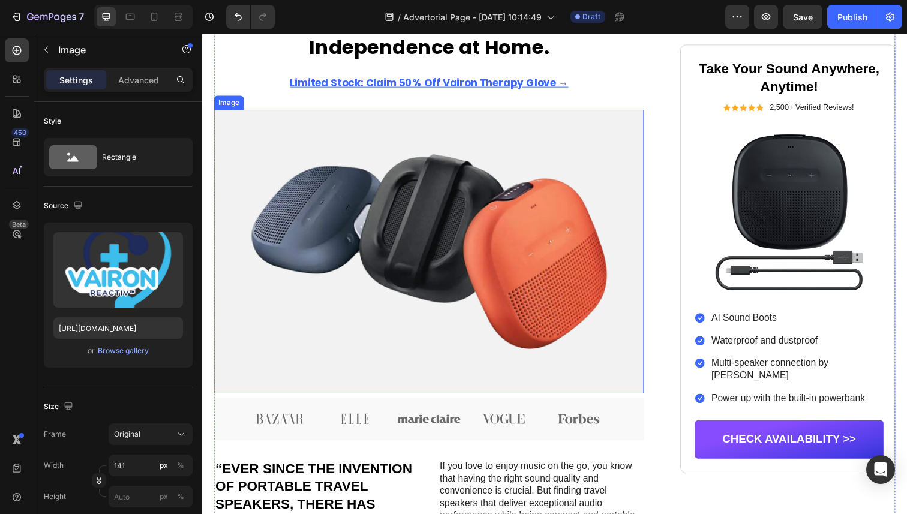
scroll to position [346, 0]
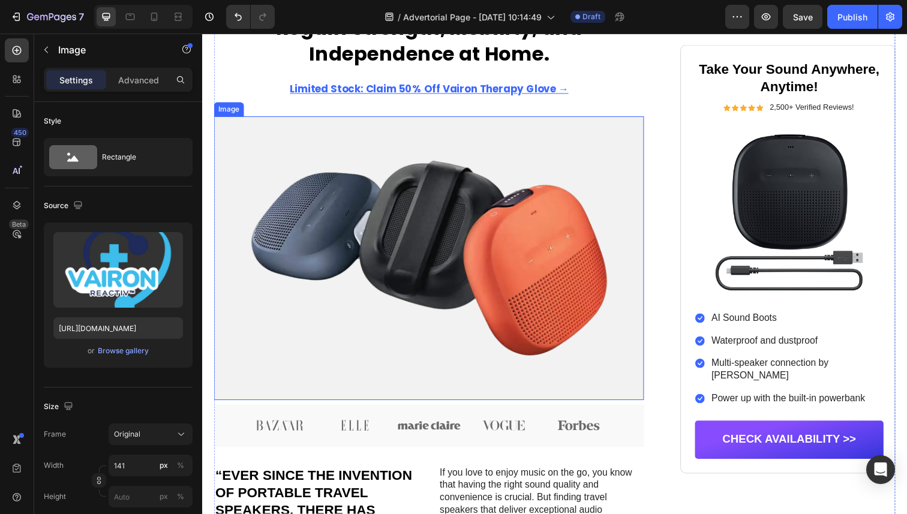
click at [553, 209] on img at bounding box center [433, 263] width 439 height 290
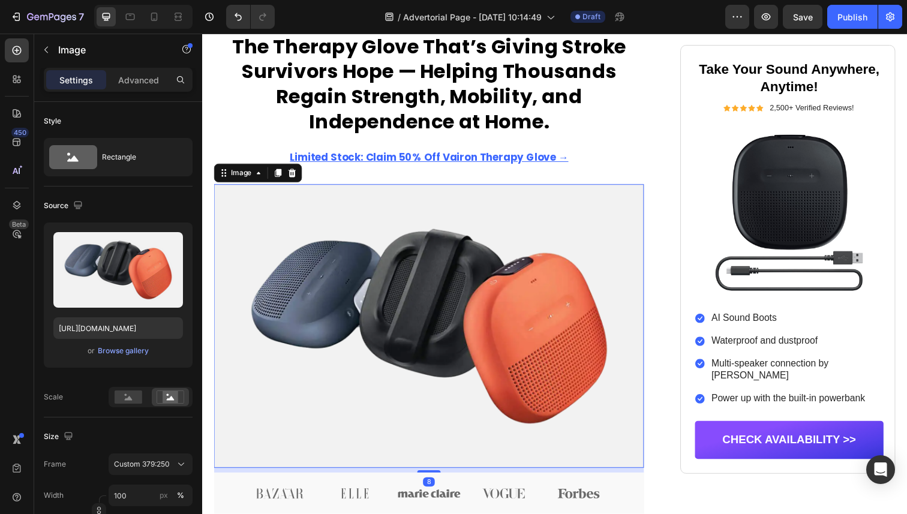
scroll to position [236, 0]
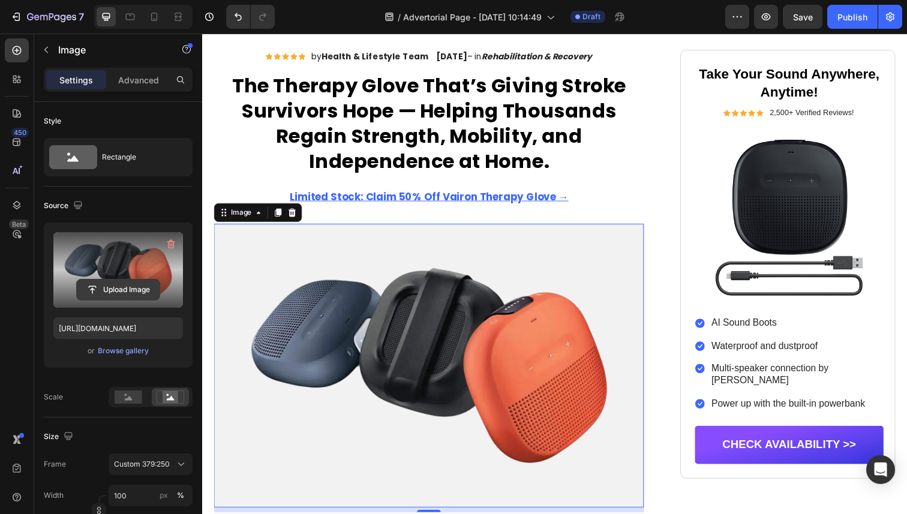
click at [132, 286] on input "file" at bounding box center [118, 290] width 83 height 20
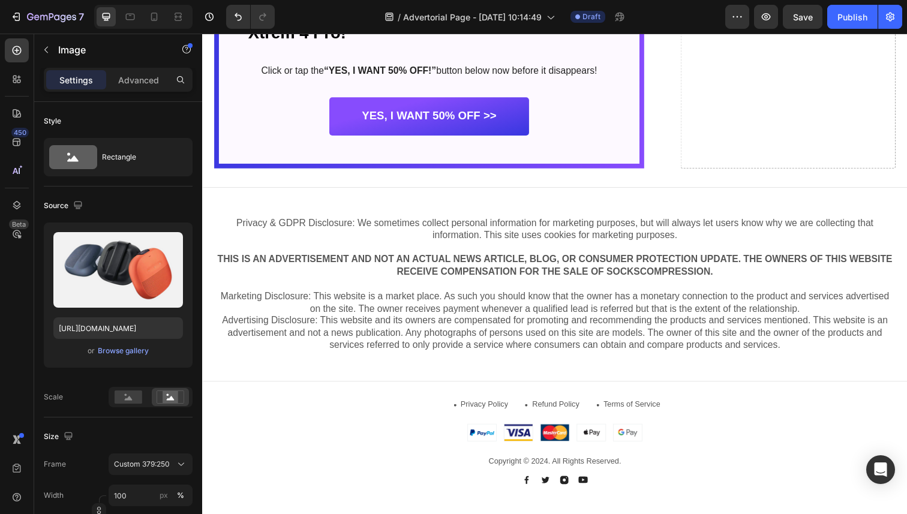
scroll to position [6153, 0]
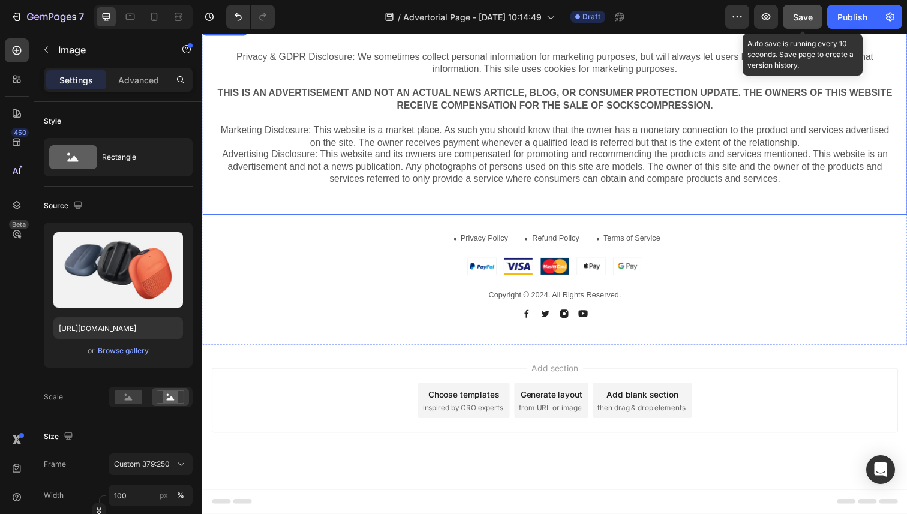
click at [801, 23] on button "Save" at bounding box center [803, 17] width 40 height 24
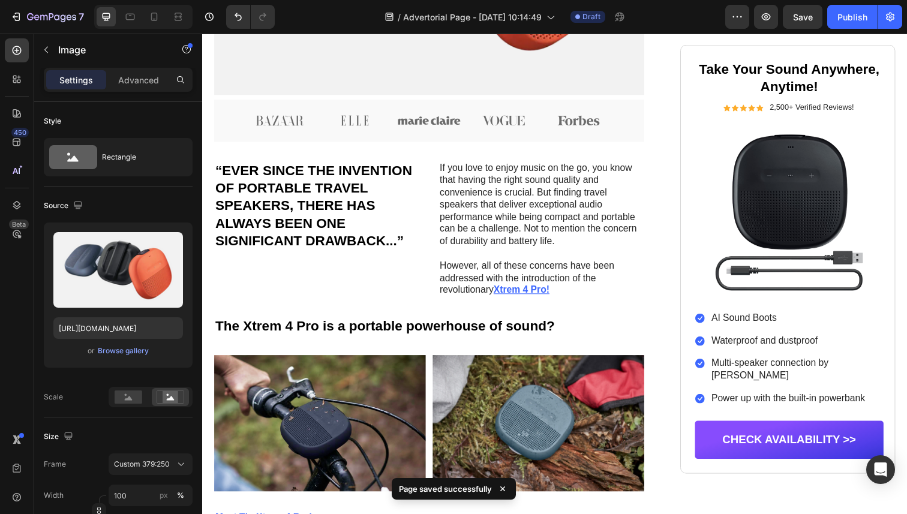
scroll to position [0, 0]
